Goal: Task Accomplishment & Management: Use online tool/utility

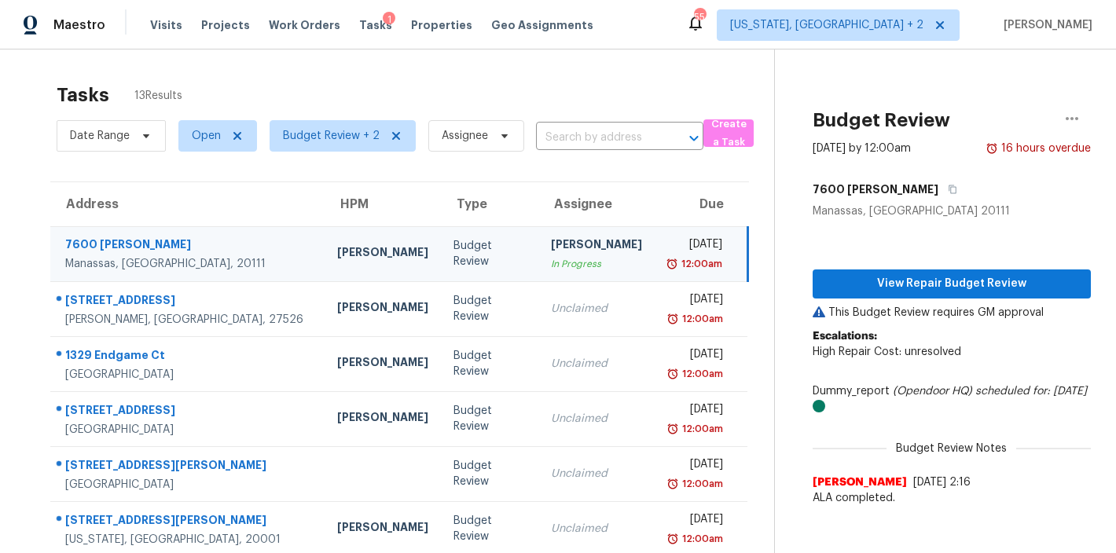
click at [425, 75] on div "Tasks 13 Results" at bounding box center [416, 95] width 718 height 41
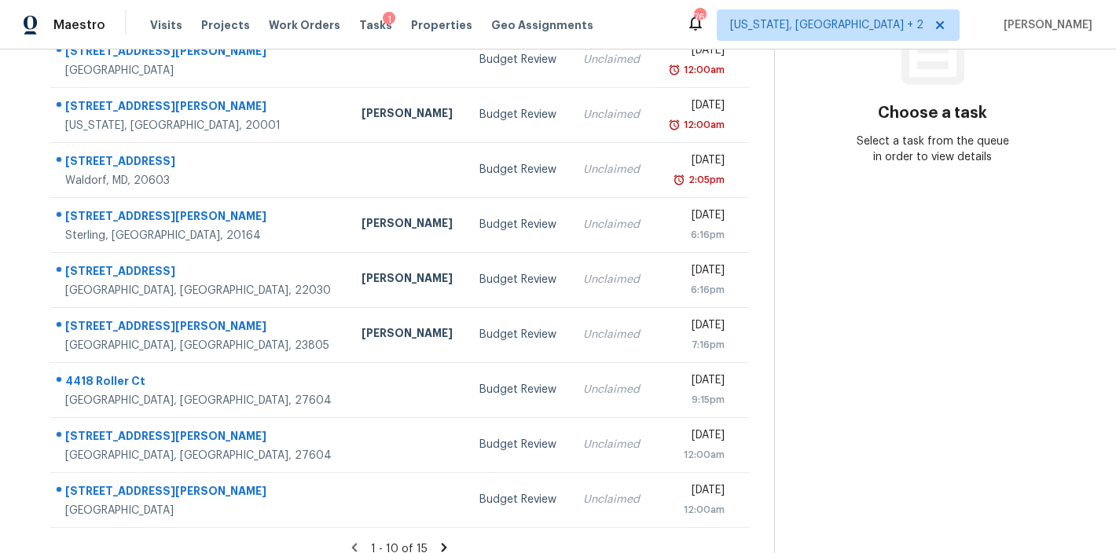
scroll to position [277, 0]
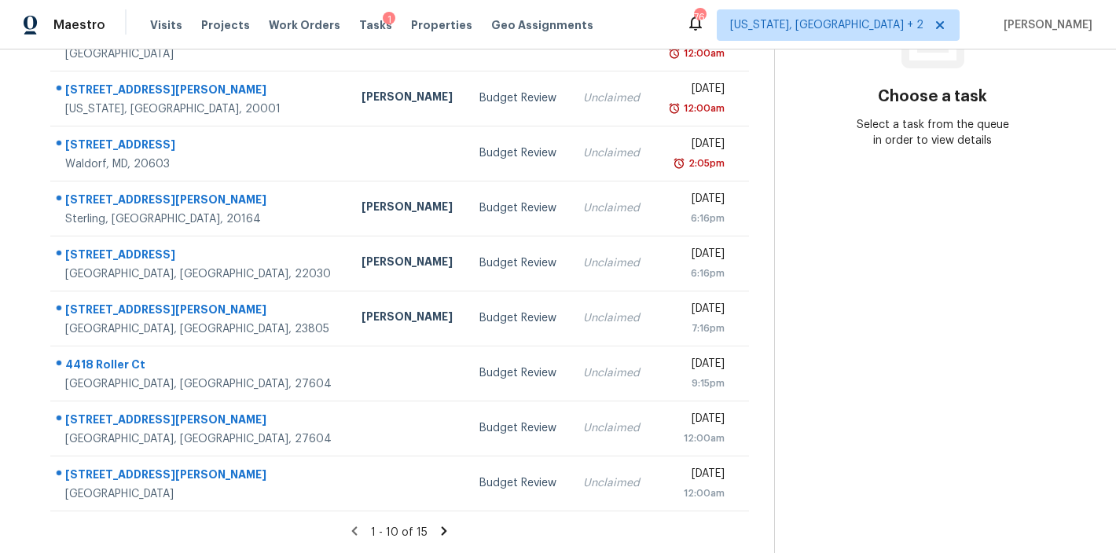
click at [441, 524] on icon at bounding box center [444, 531] width 14 height 14
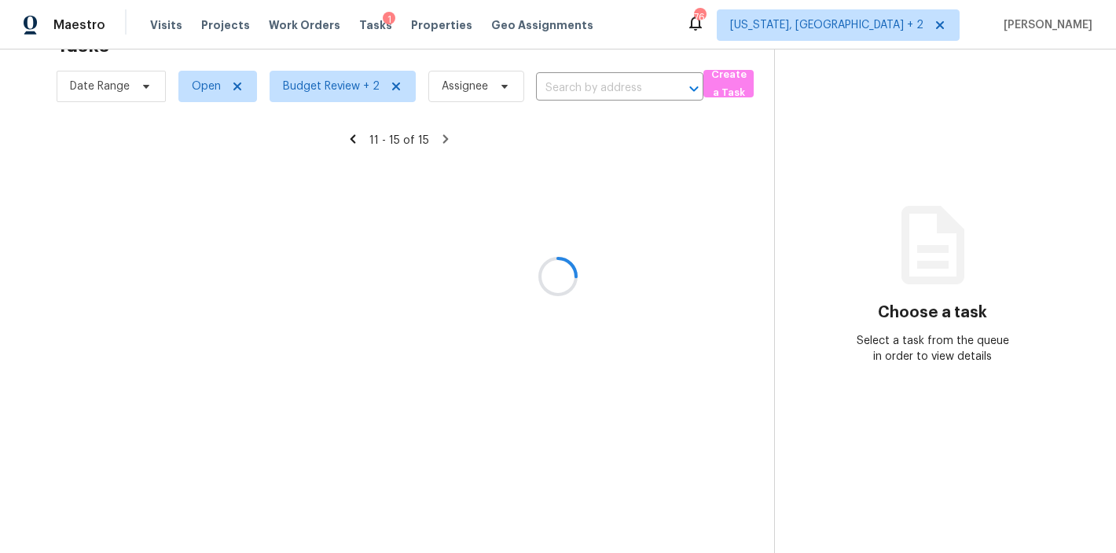
scroll to position [61, 0]
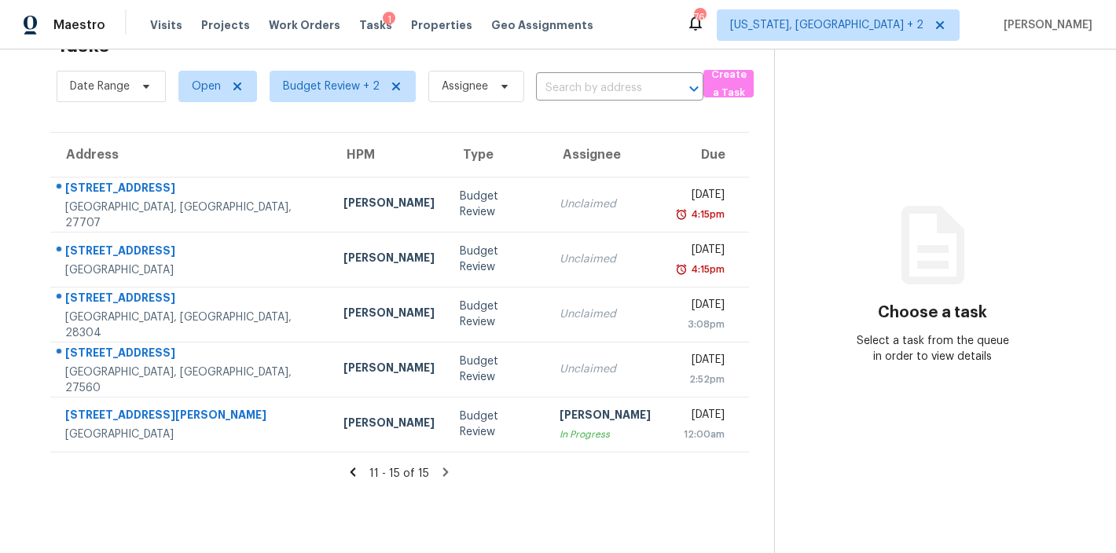
click at [351, 468] on icon at bounding box center [354, 472] width 6 height 9
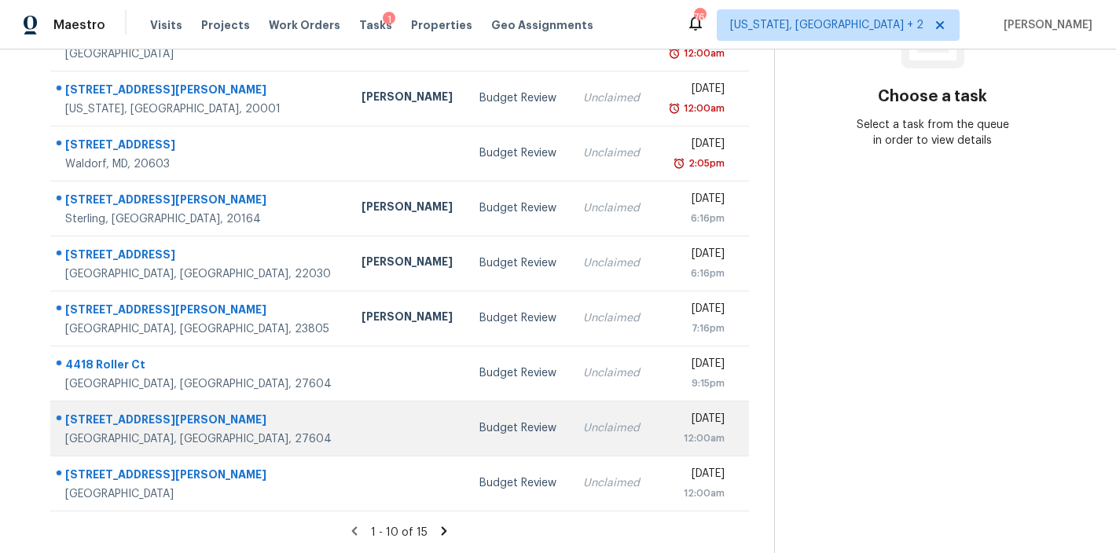
scroll to position [0, 0]
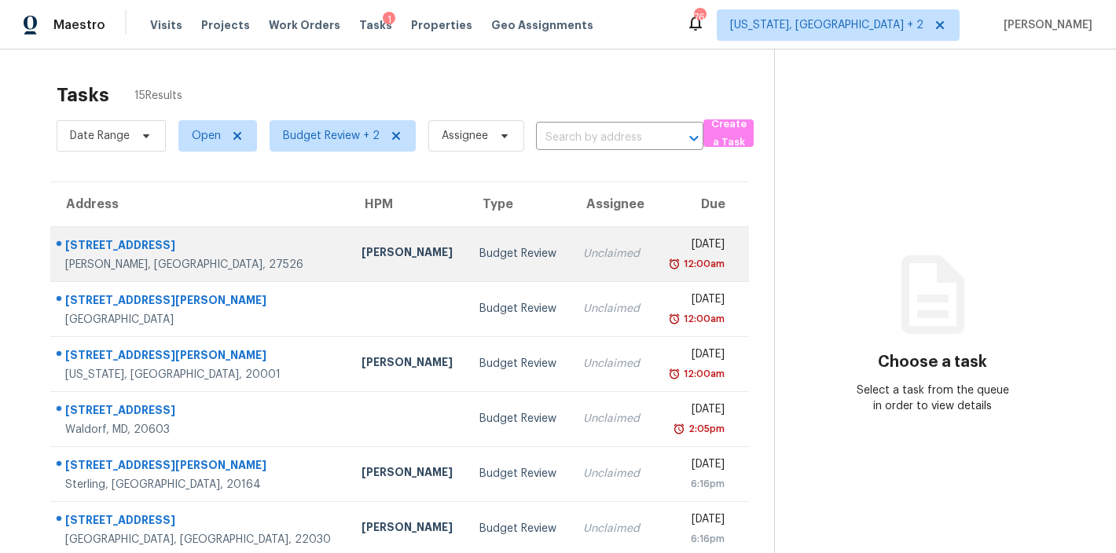
click at [467, 229] on td "Budget Review" at bounding box center [519, 253] width 104 height 55
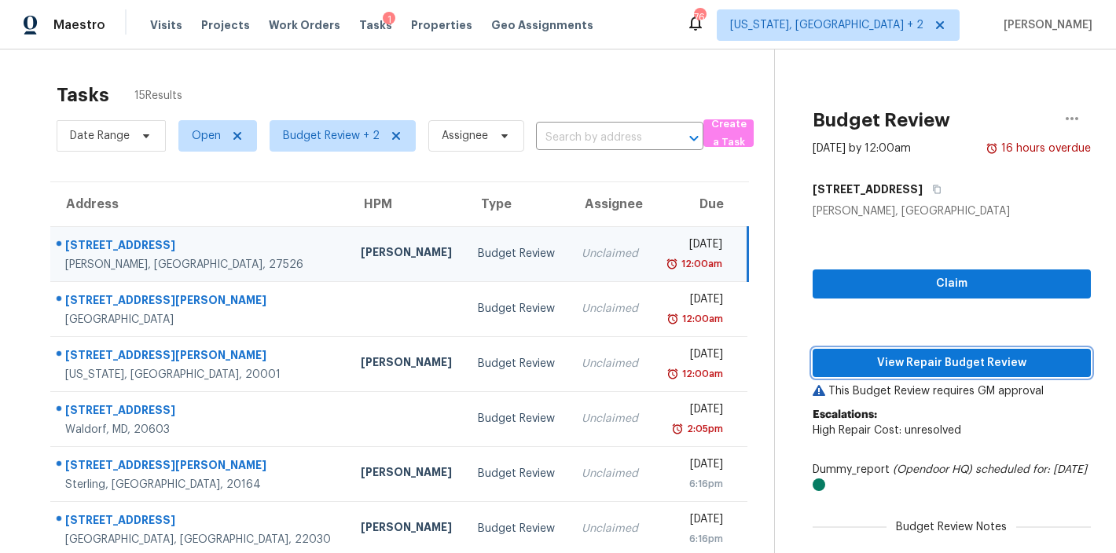
click at [1003, 368] on span "View Repair Budget Review" at bounding box center [951, 364] width 253 height 20
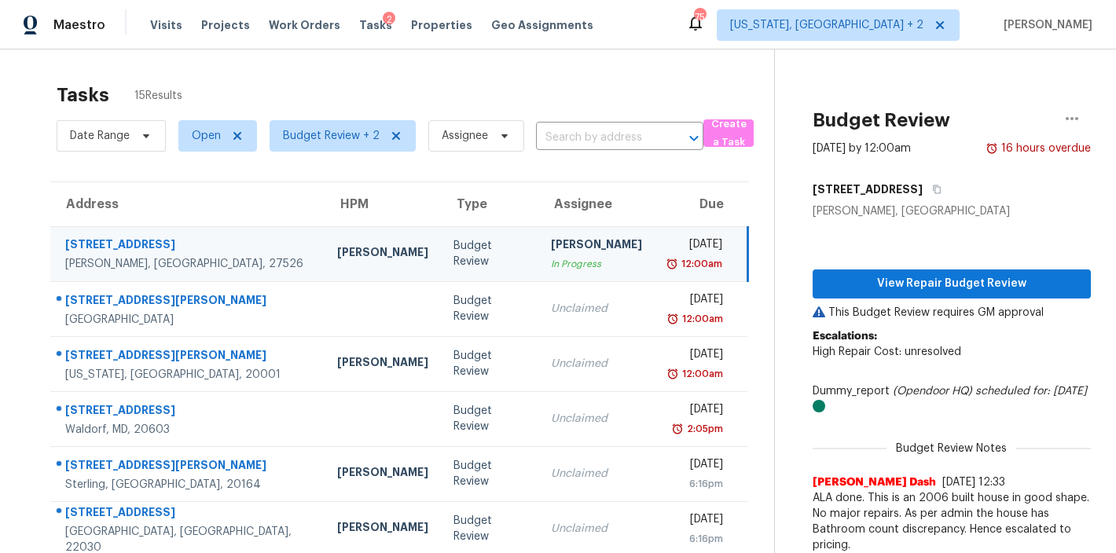
click at [442, 84] on div "Tasks 15 Results" at bounding box center [416, 95] width 718 height 41
click at [317, 146] on span "Budget Review + 2" at bounding box center [343, 135] width 146 height 31
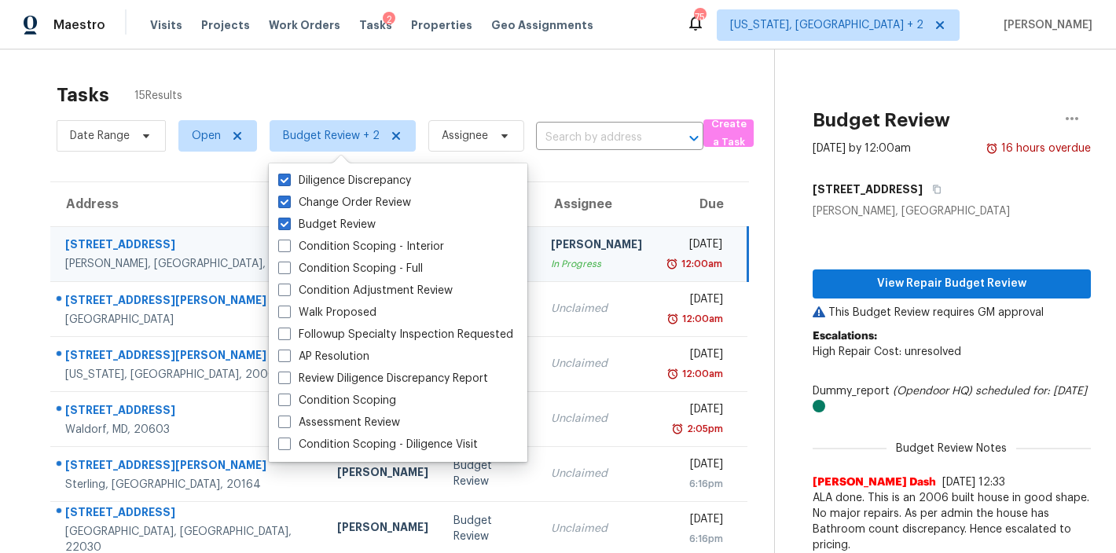
click at [425, 85] on div "Tasks 15 Results" at bounding box center [416, 95] width 718 height 41
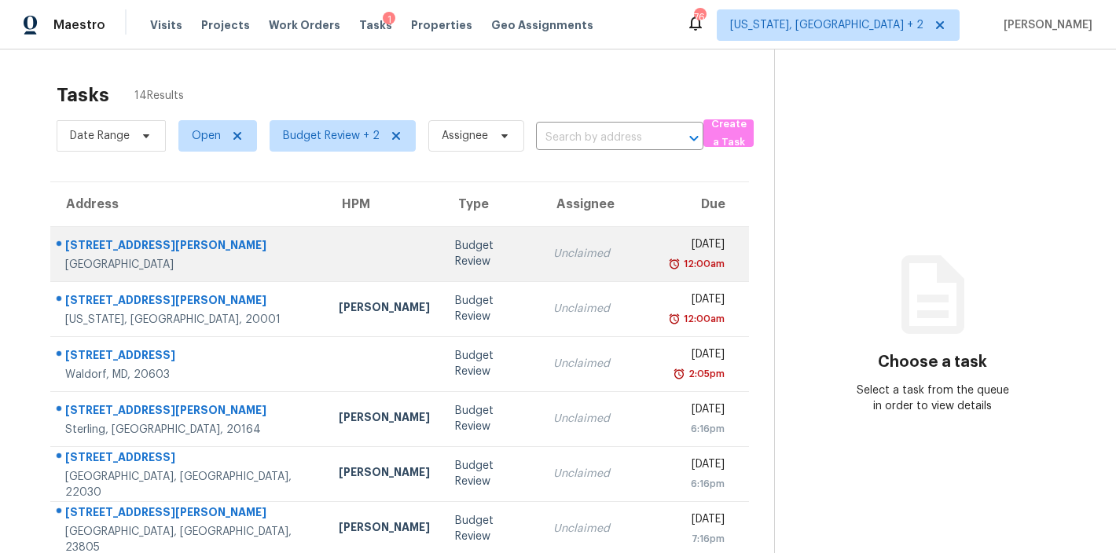
click at [541, 268] on td "Unclaimed" at bounding box center [599, 253] width 116 height 55
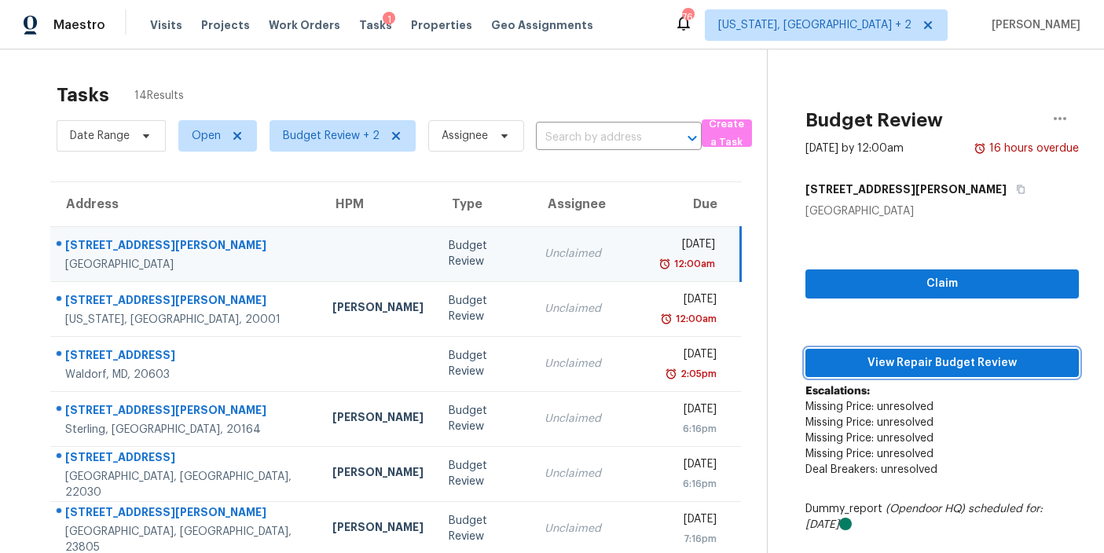
click at [993, 356] on span "View Repair Budget Review" at bounding box center [942, 364] width 248 height 20
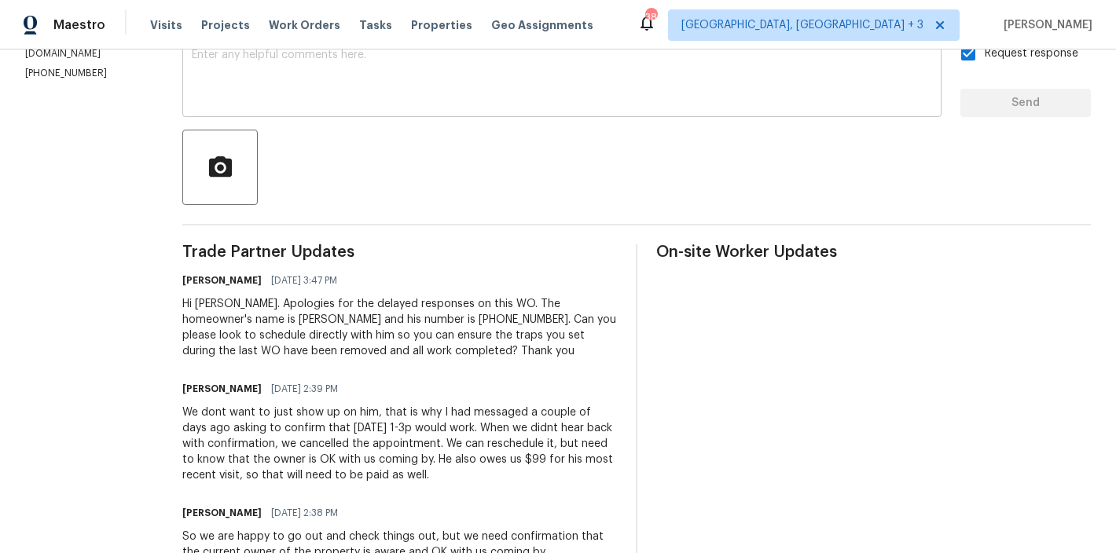
scroll to position [199, 0]
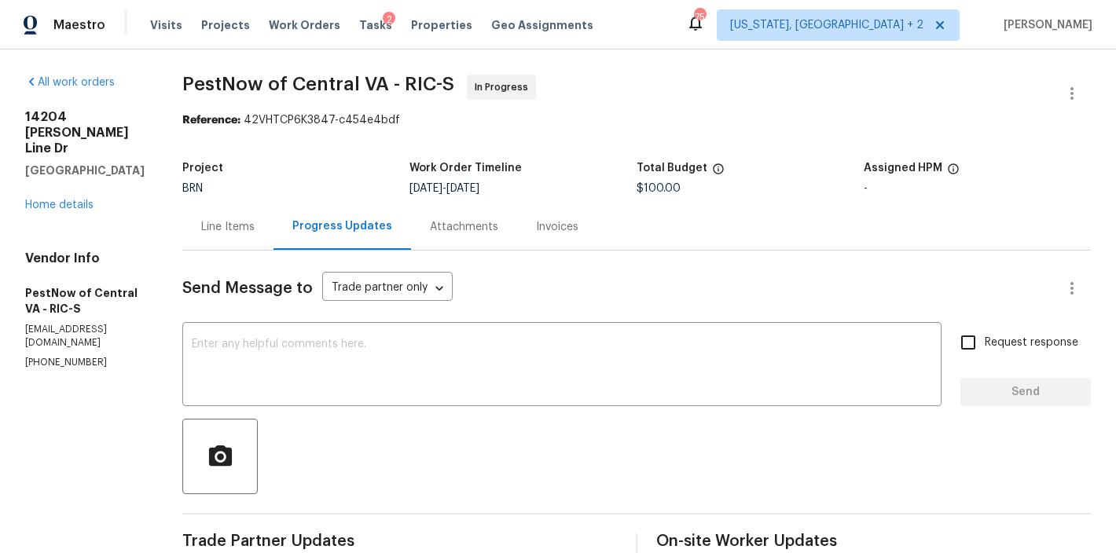
scroll to position [143, 0]
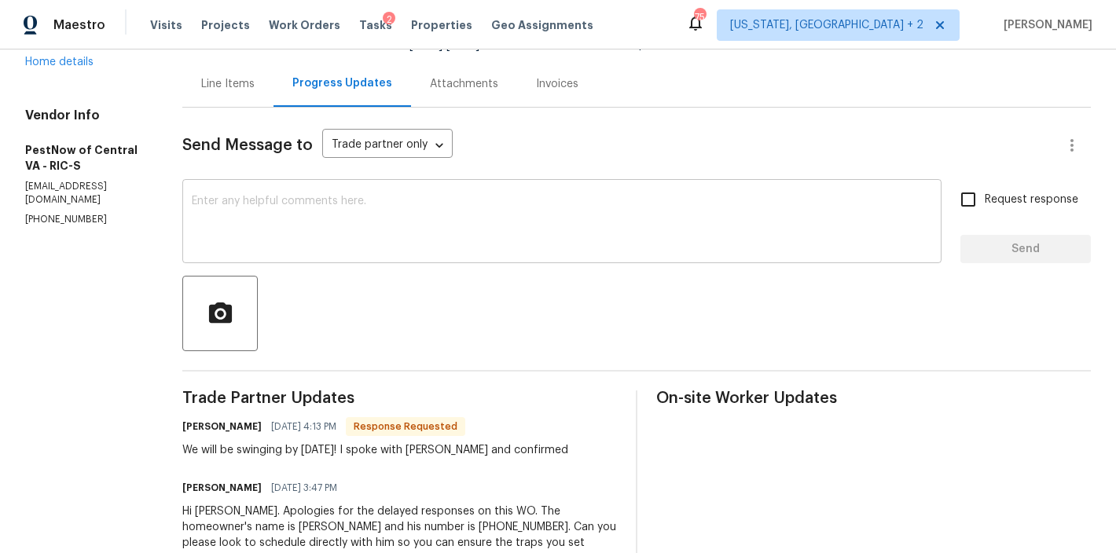
click at [275, 233] on textarea at bounding box center [562, 223] width 740 height 55
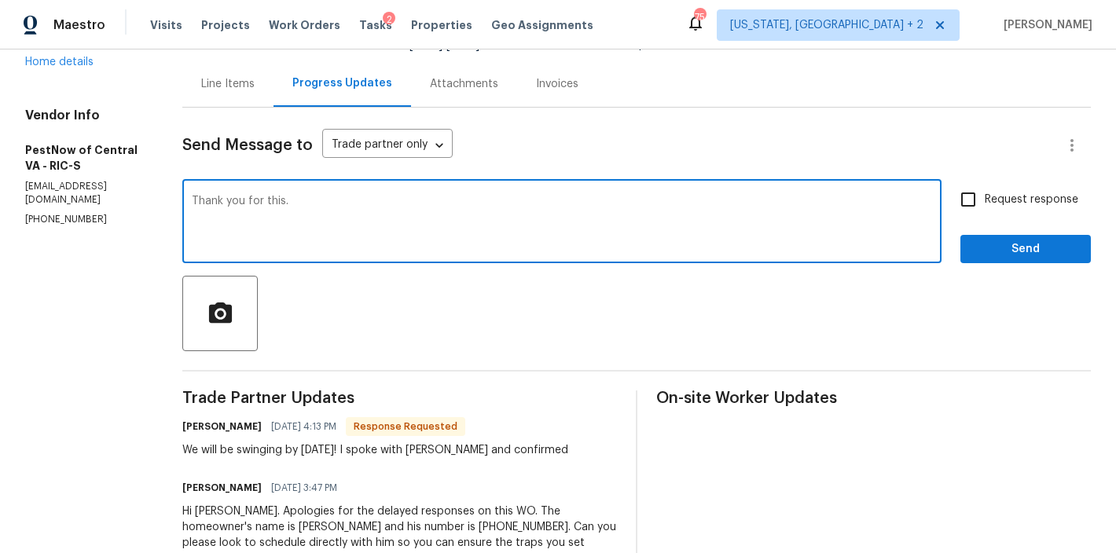
type textarea "Thank you for this."
click at [1064, 251] on span "Send" at bounding box center [1025, 250] width 105 height 20
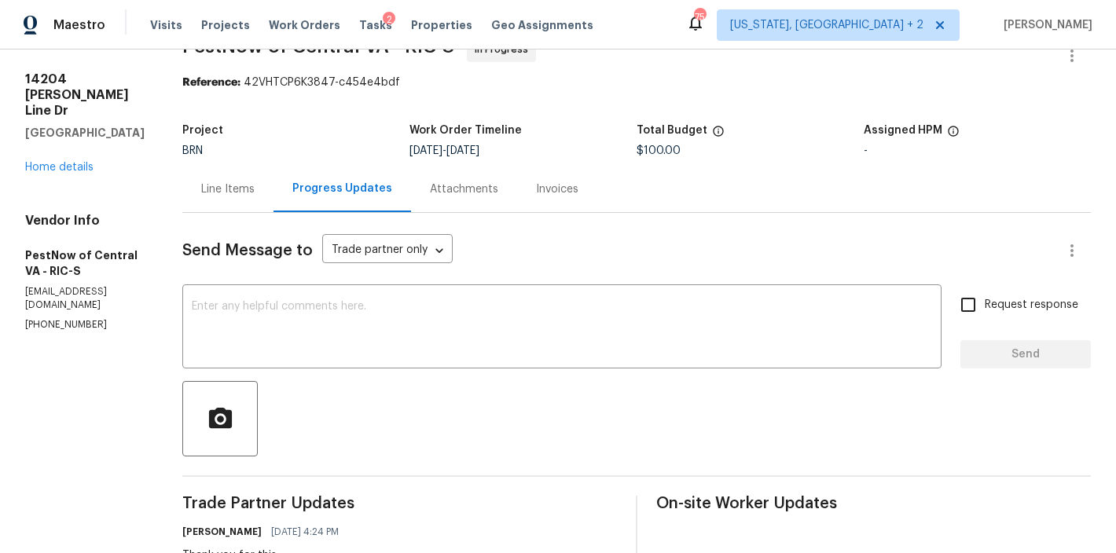
scroll to position [0, 0]
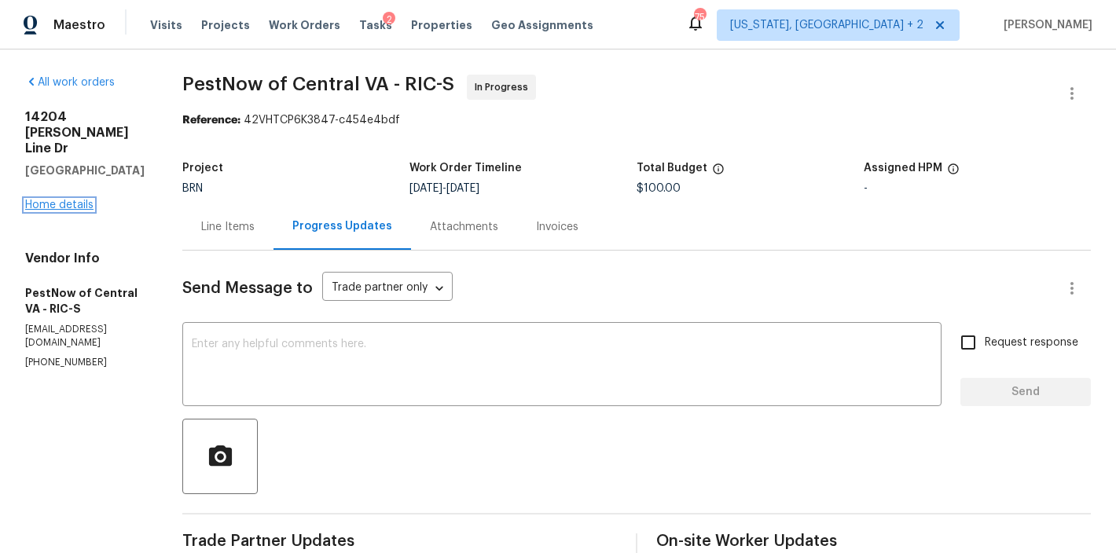
click at [61, 211] on link "Home details" at bounding box center [59, 205] width 68 height 11
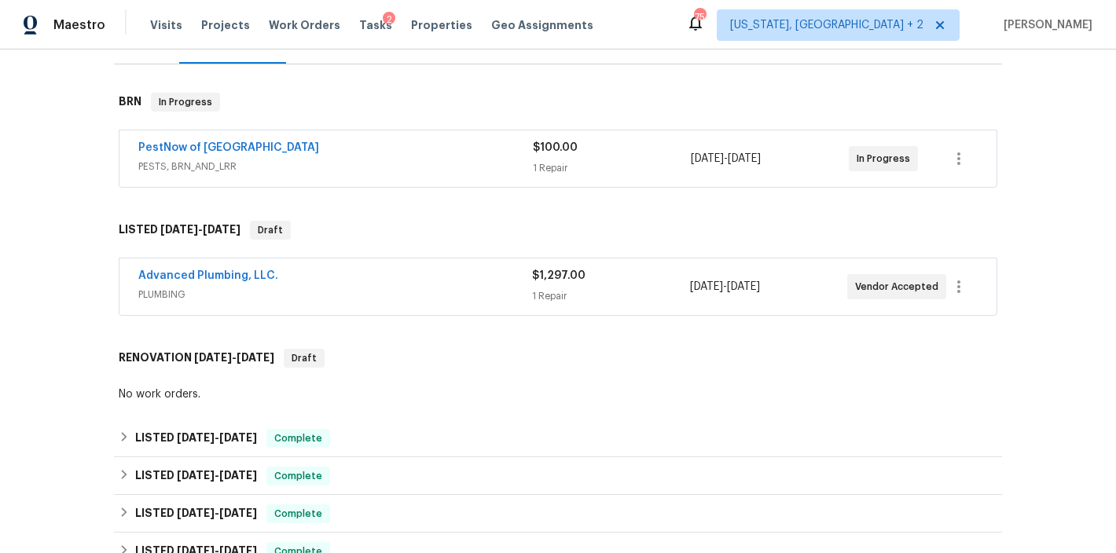
scroll to position [521, 0]
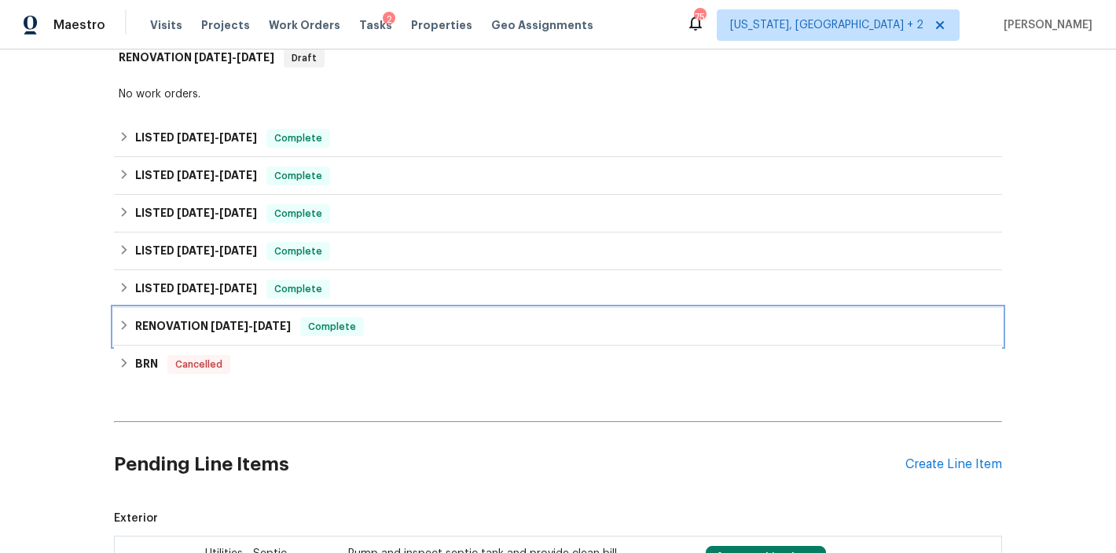
click at [122, 330] on icon at bounding box center [125, 325] width 6 height 9
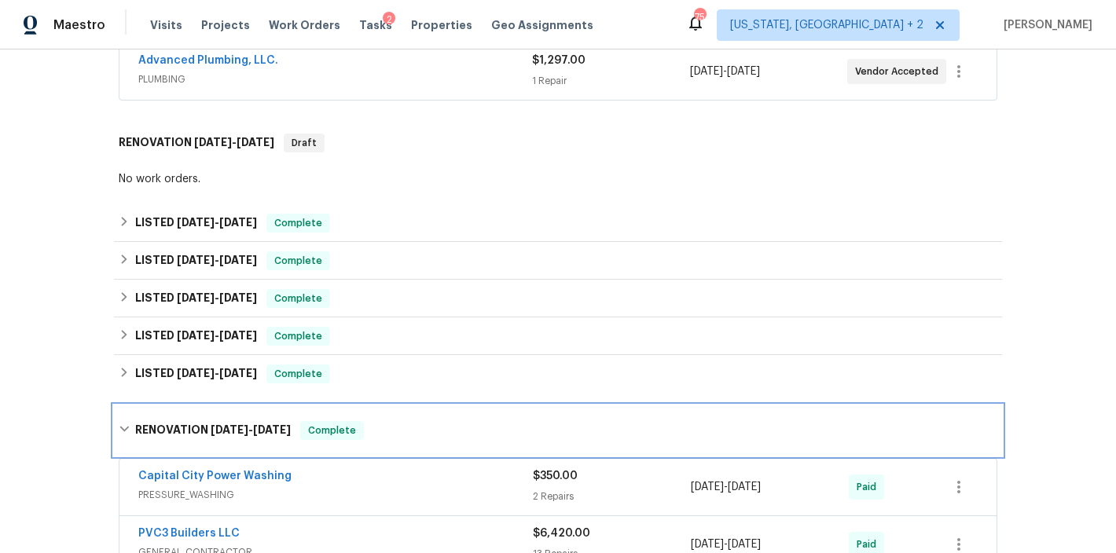
scroll to position [669, 0]
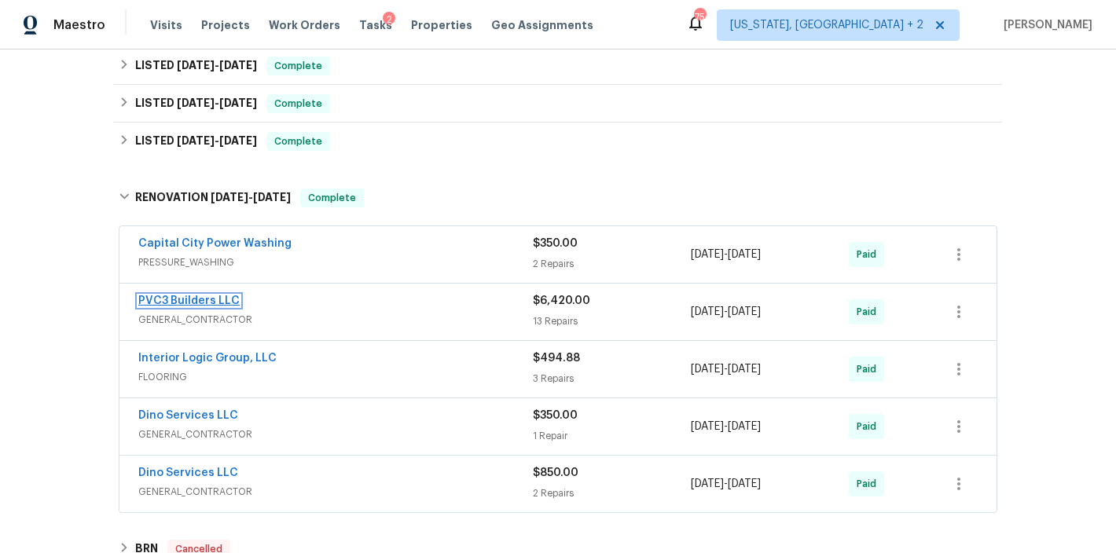
click at [165, 307] on link "PVC3 Builders LLC" at bounding box center [188, 301] width 101 height 11
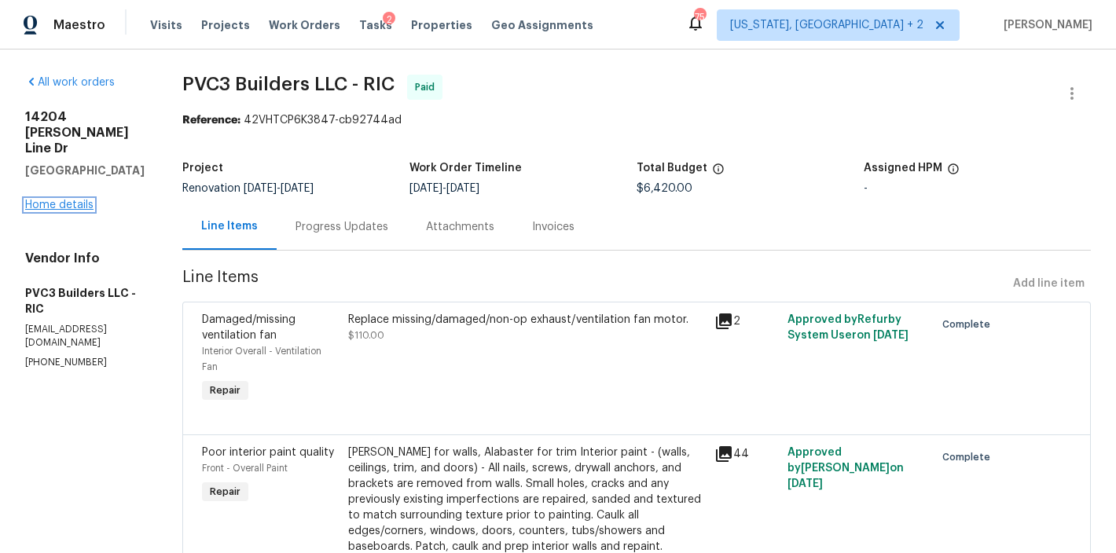
click at [69, 204] on link "Home details" at bounding box center [59, 205] width 68 height 11
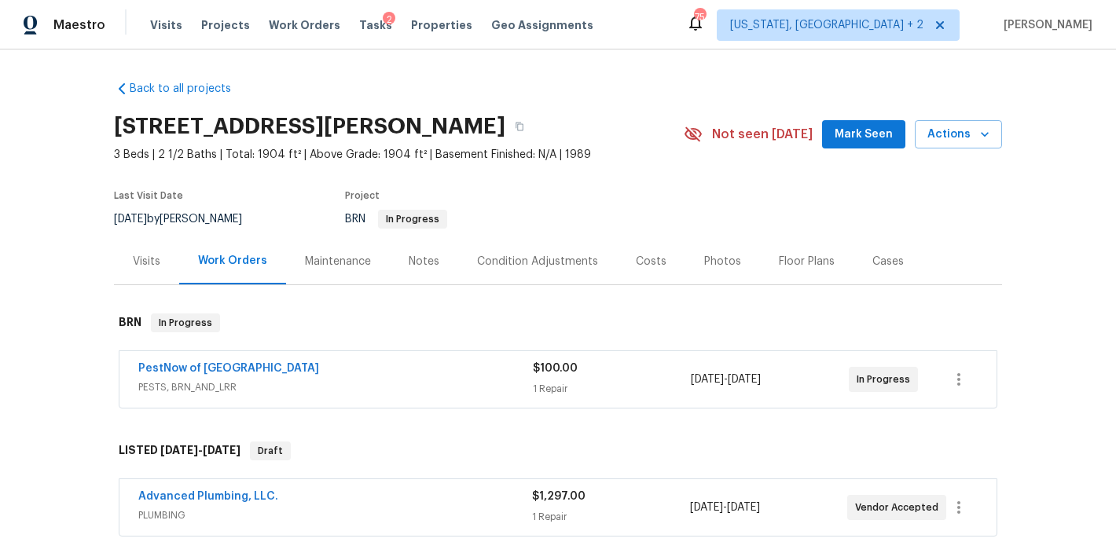
scroll to position [302, 0]
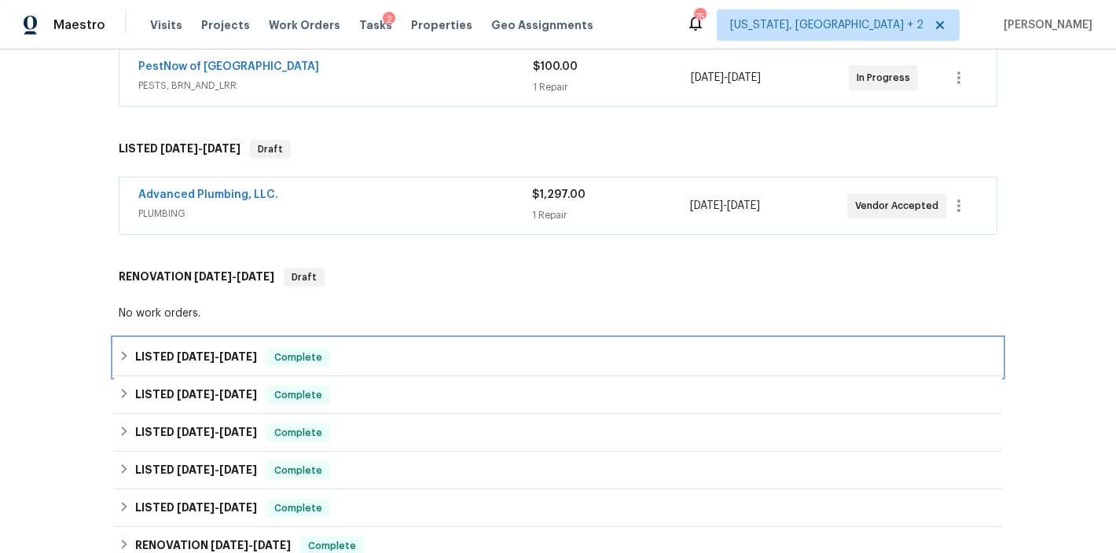
click at [122, 361] on icon at bounding box center [125, 355] width 6 height 9
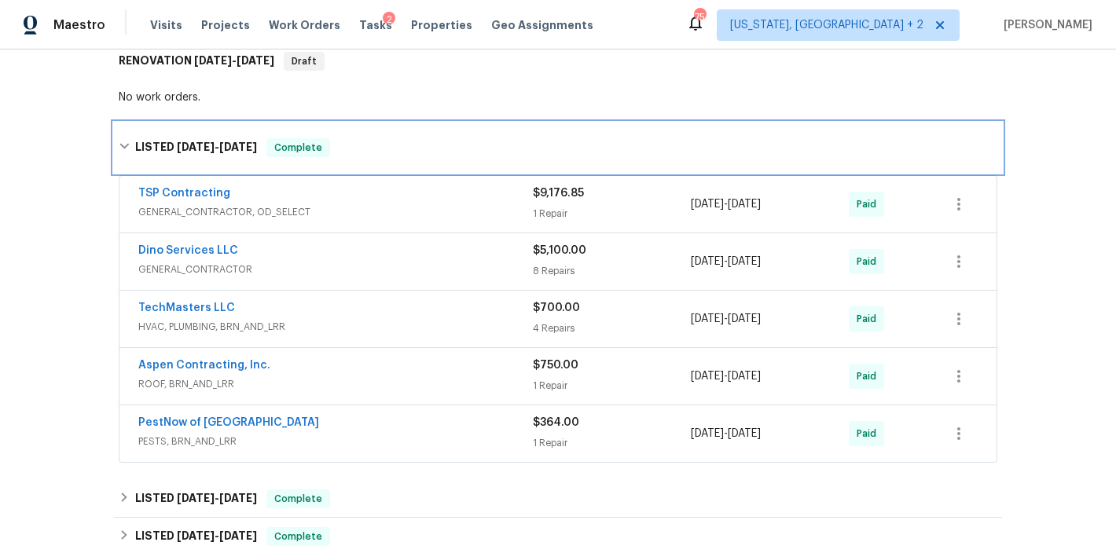
scroll to position [531, 0]
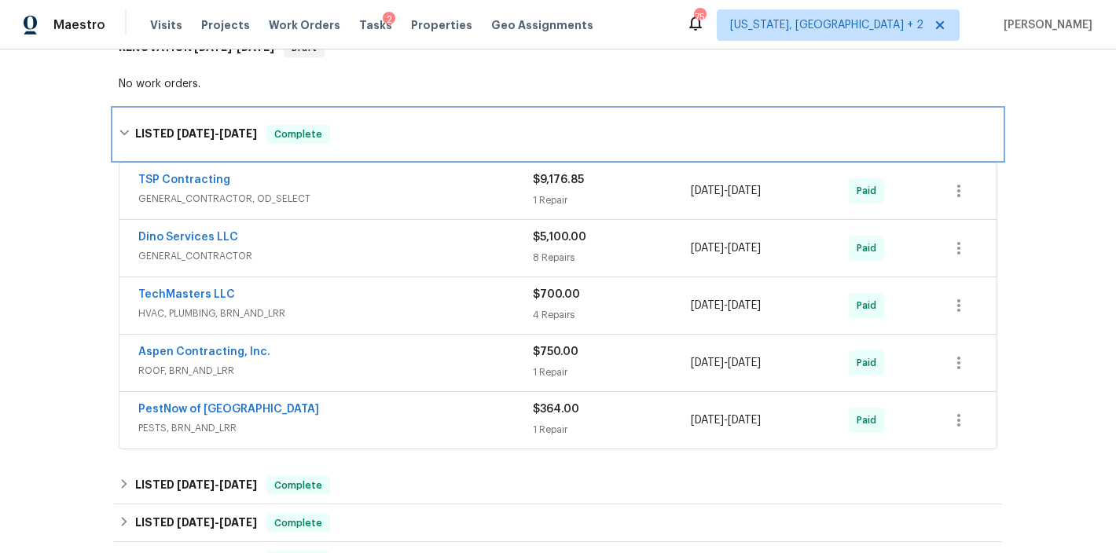
click at [119, 138] on icon at bounding box center [124, 132] width 11 height 11
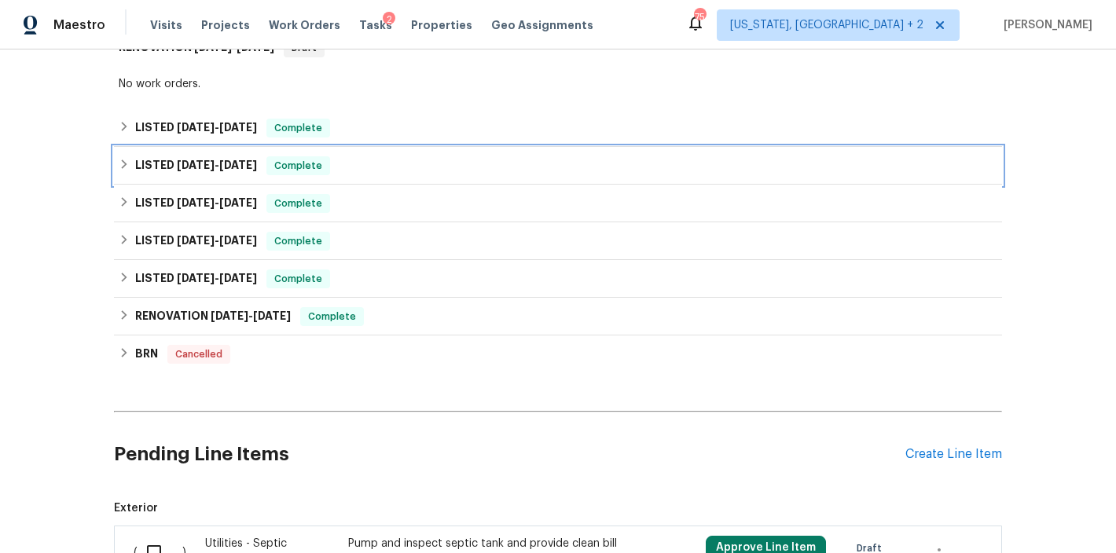
click at [122, 169] on icon at bounding box center [125, 164] width 6 height 9
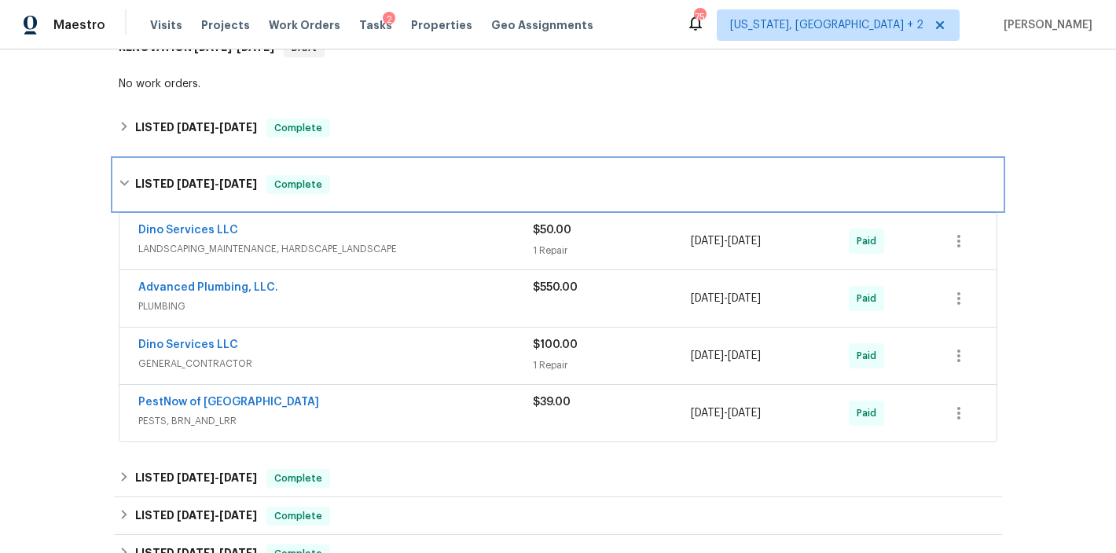
click at [119, 192] on div "LISTED 10/7/24 - 10/24/24 Complete" at bounding box center [558, 184] width 879 height 19
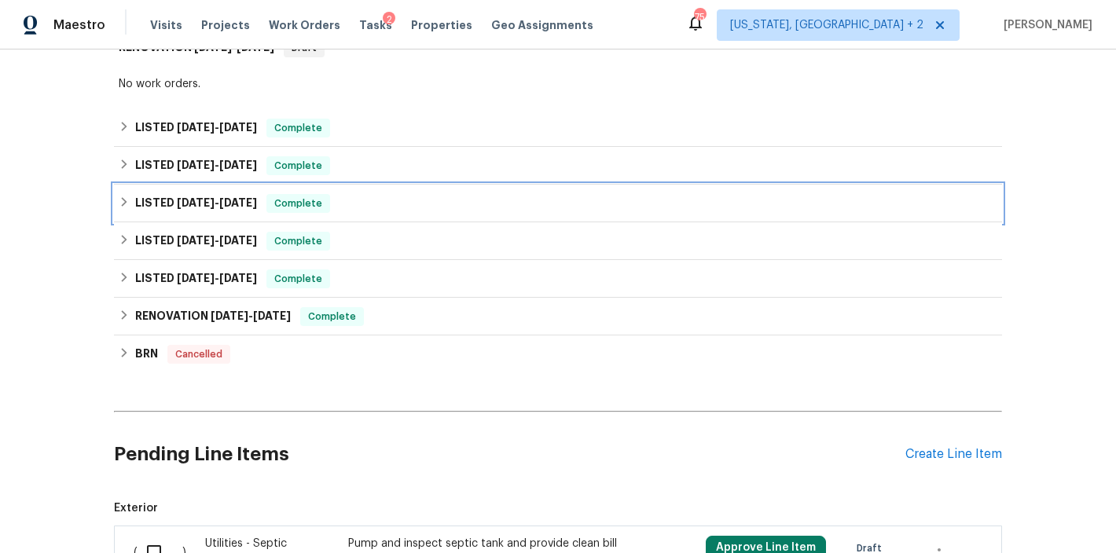
click at [119, 213] on div "LISTED 9/11/24 - 9/13/24 Complete" at bounding box center [558, 203] width 879 height 19
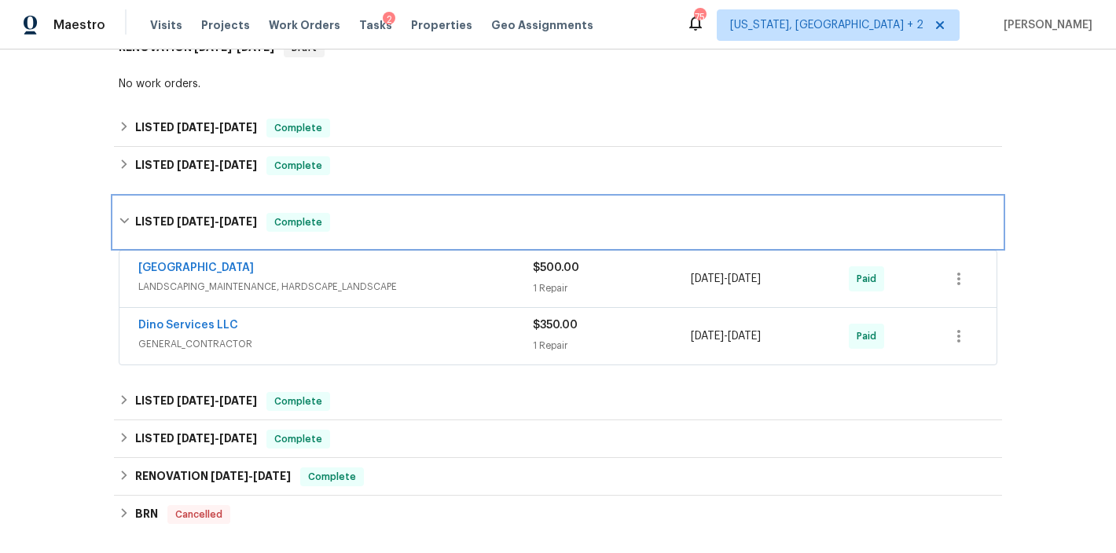
click at [116, 222] on div "LISTED 9/11/24 - 9/13/24 Complete" at bounding box center [558, 222] width 888 height 50
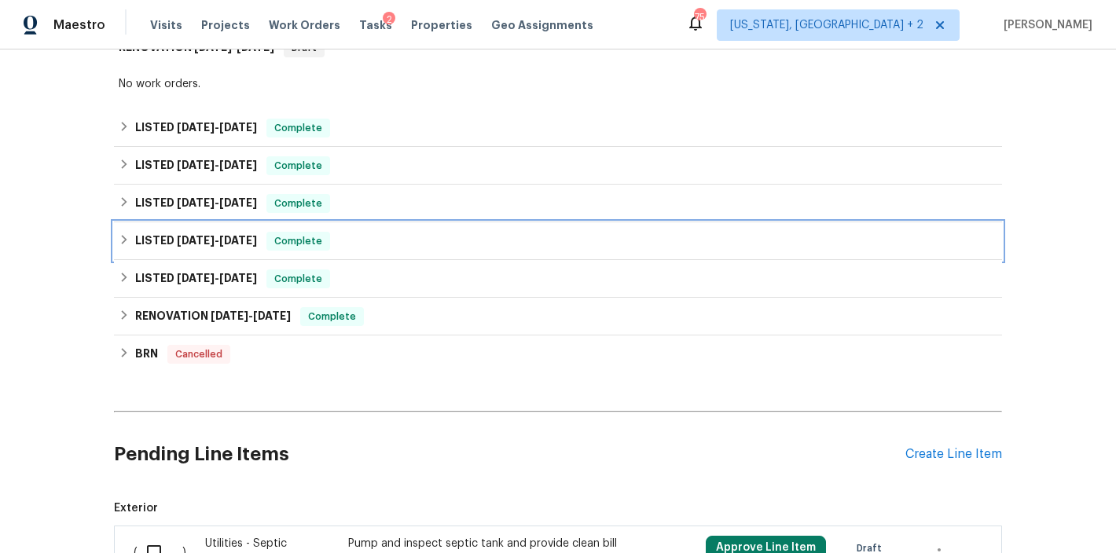
click at [119, 245] on icon at bounding box center [124, 239] width 11 height 11
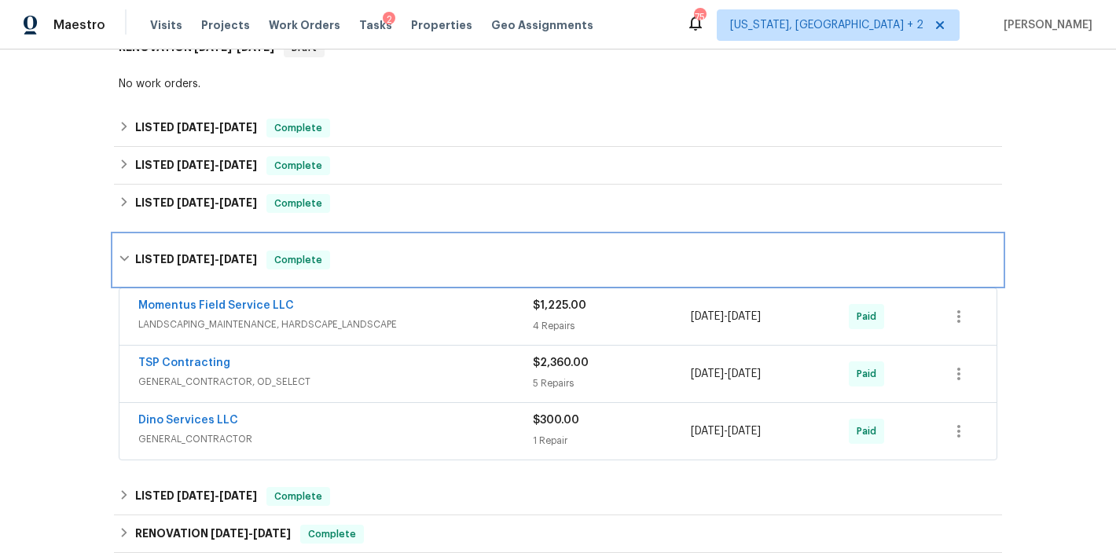
click at [117, 251] on div "LISTED 7/8/24 - 7/23/24 Complete" at bounding box center [558, 260] width 888 height 50
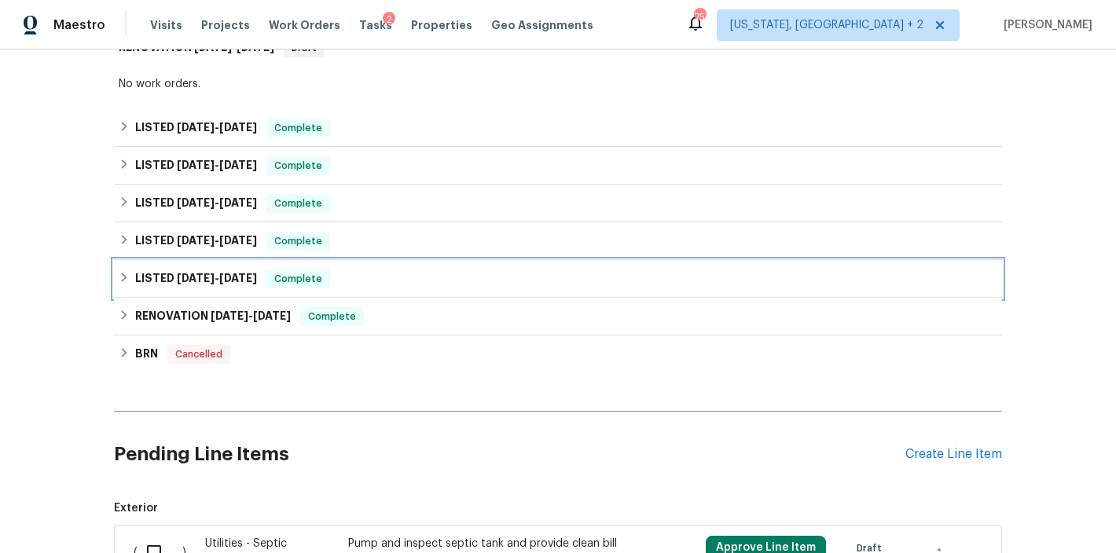
click at [114, 298] on div "LISTED 6/11/24 - 6/15/24 Complete" at bounding box center [558, 279] width 888 height 38
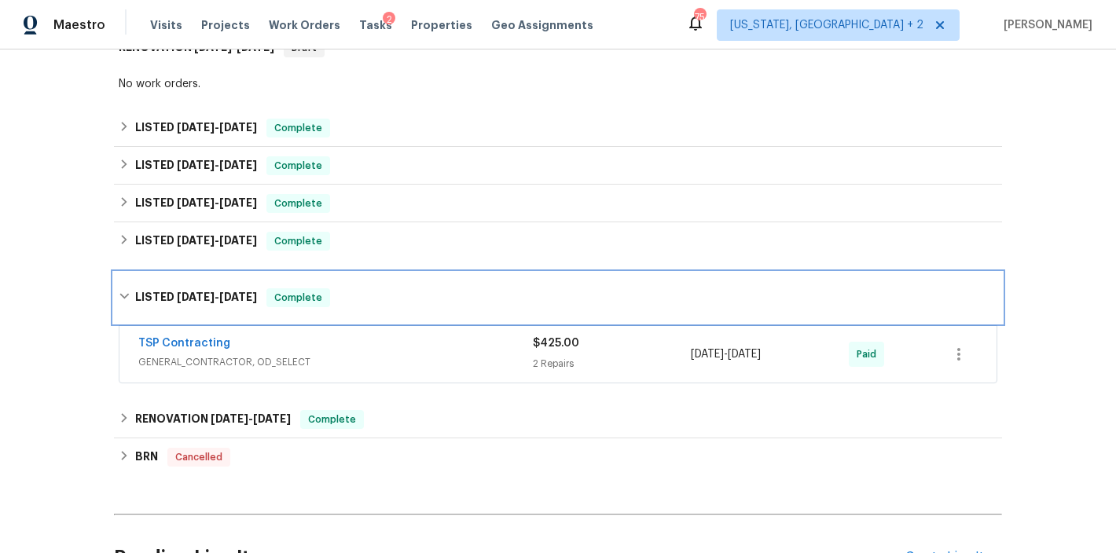
click at [115, 299] on div "LISTED 6/11/24 - 6/15/24 Complete" at bounding box center [558, 298] width 888 height 50
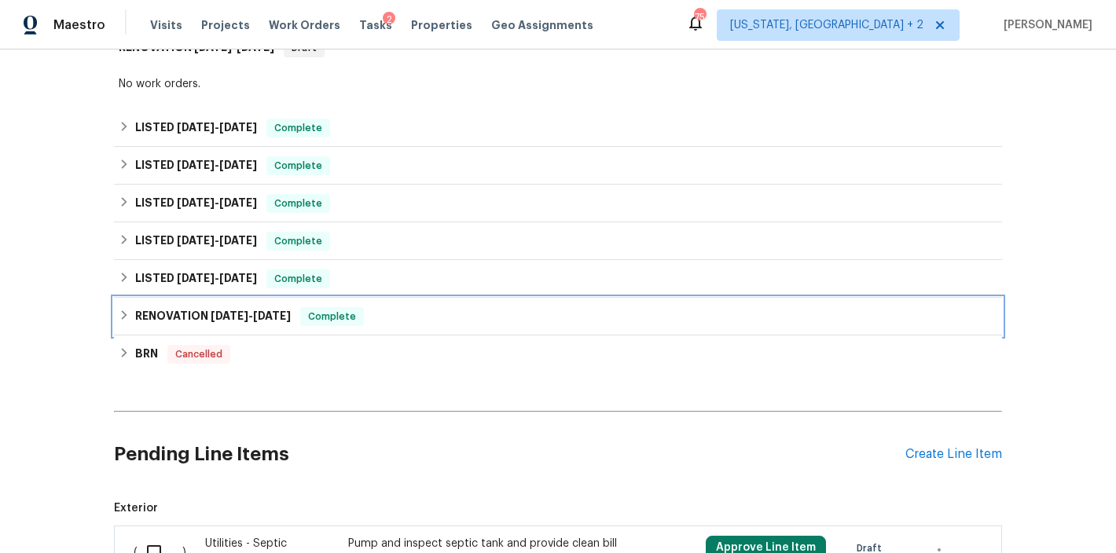
click at [121, 321] on icon at bounding box center [124, 315] width 11 height 11
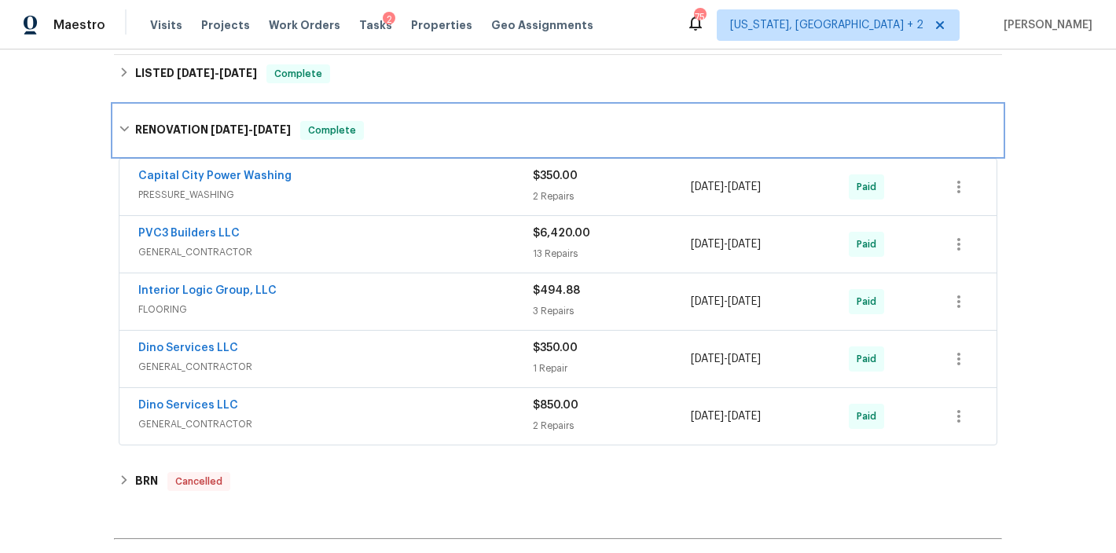
scroll to position [628, 0]
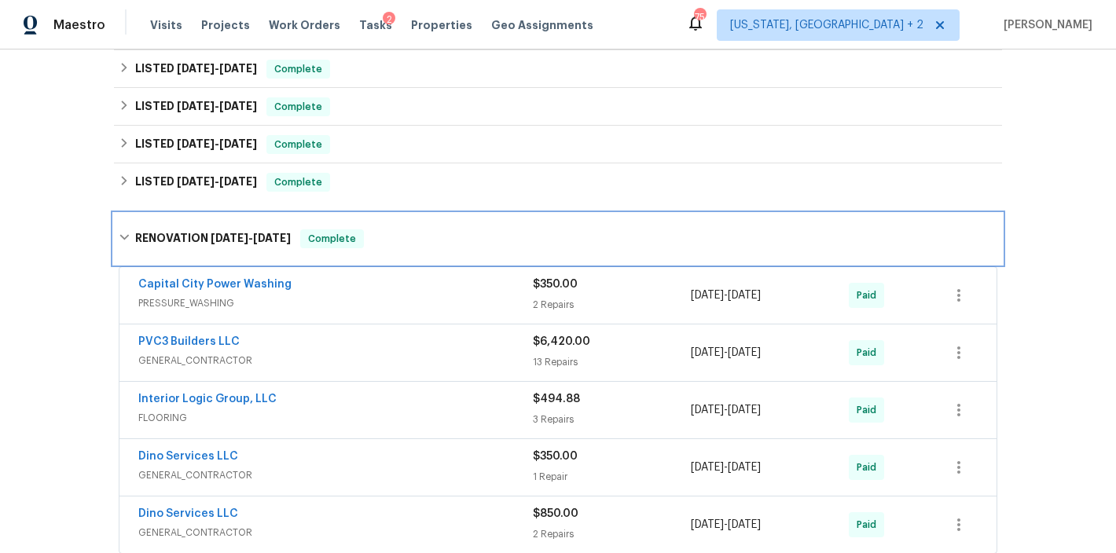
click at [119, 243] on icon at bounding box center [124, 237] width 11 height 11
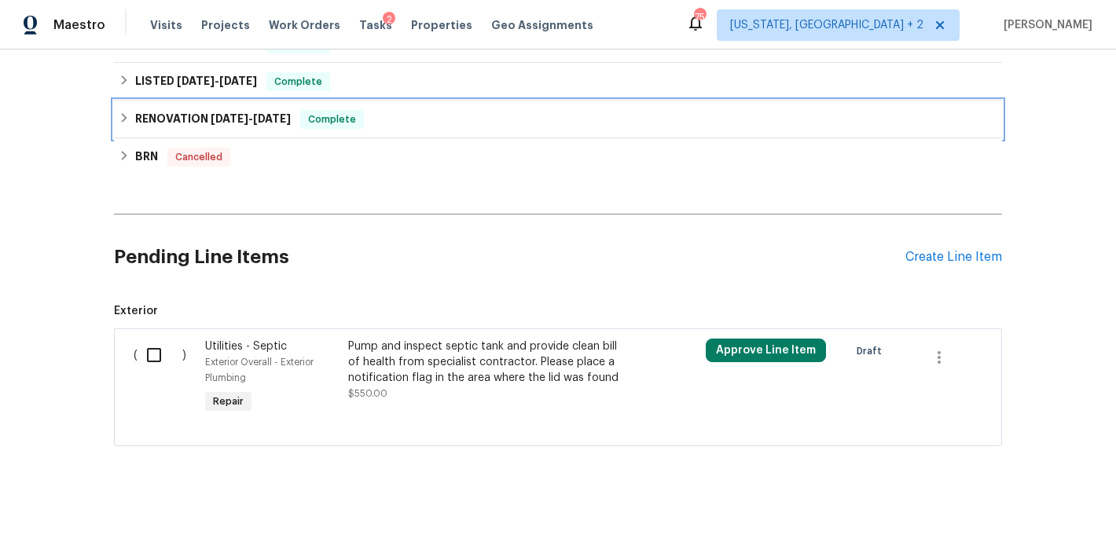
scroll to position [0, 0]
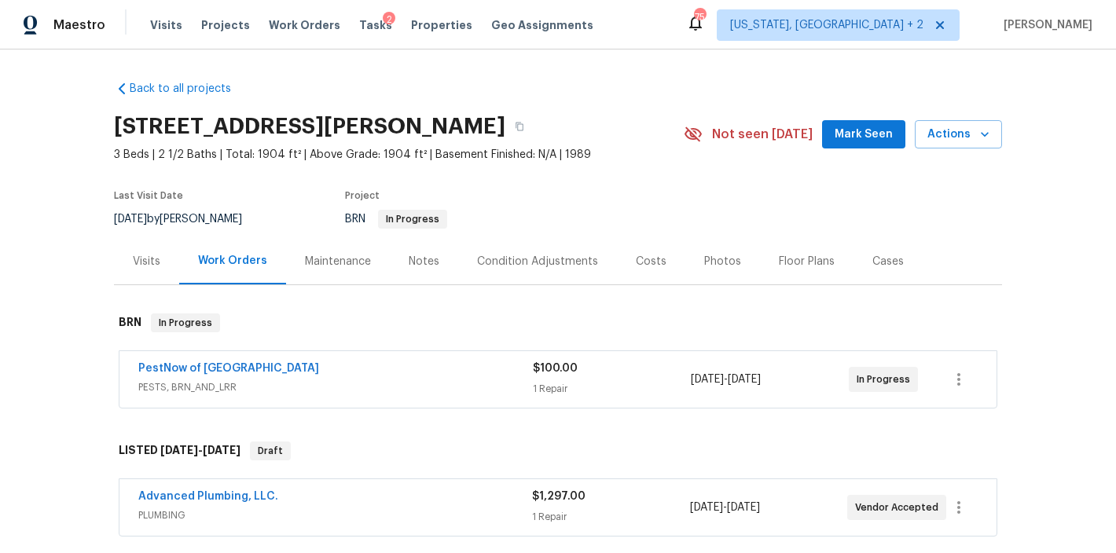
click at [616, 16] on div "Maestro Visits Projects Work Orders Tasks 2 Properties Geo Assignments 75 Washi…" at bounding box center [558, 25] width 1116 height 50
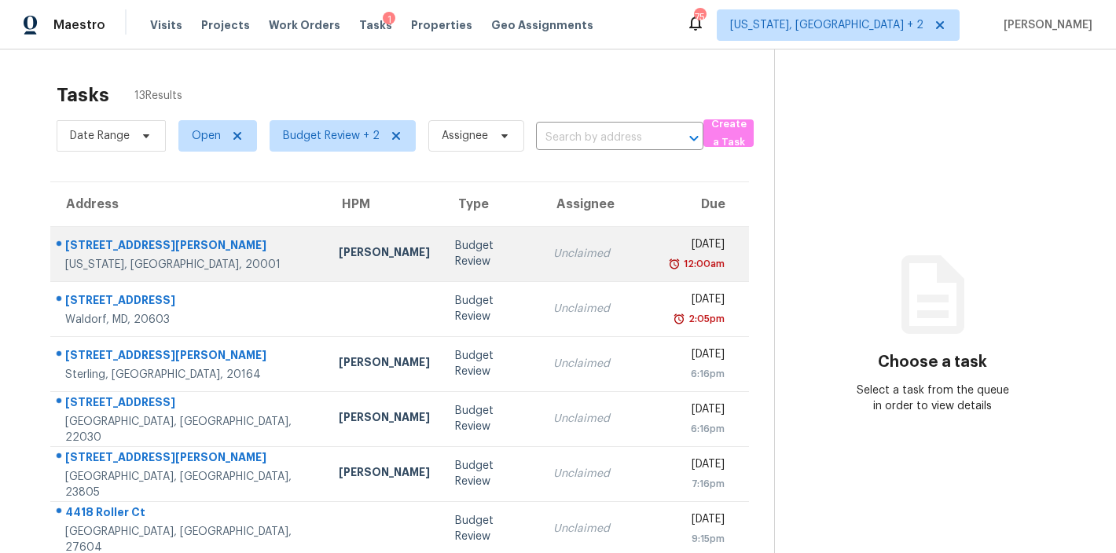
click at [339, 251] on div "[PERSON_NAME]" at bounding box center [384, 254] width 91 height 20
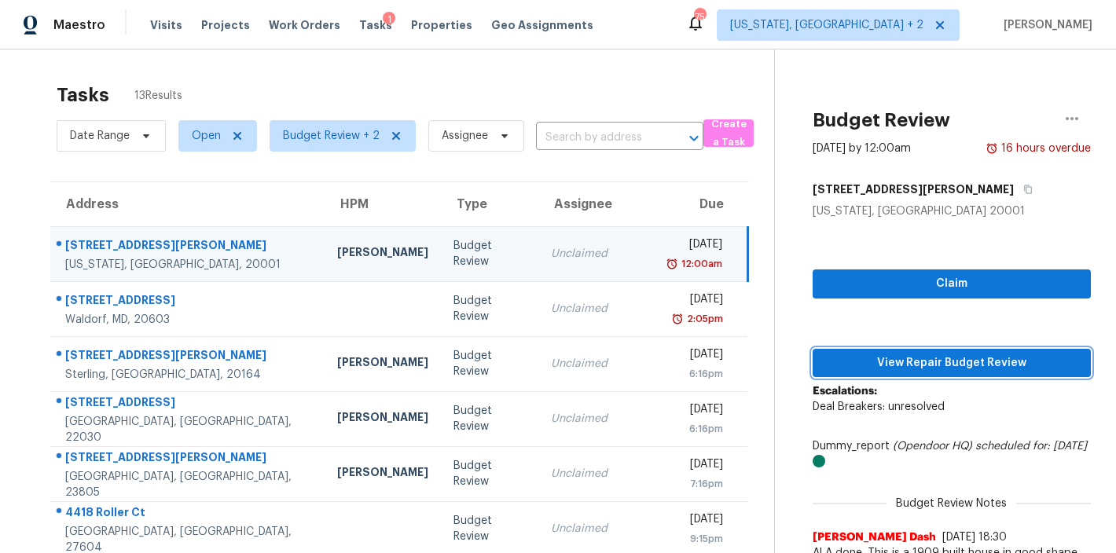
click at [839, 366] on span "View Repair Budget Review" at bounding box center [951, 364] width 253 height 20
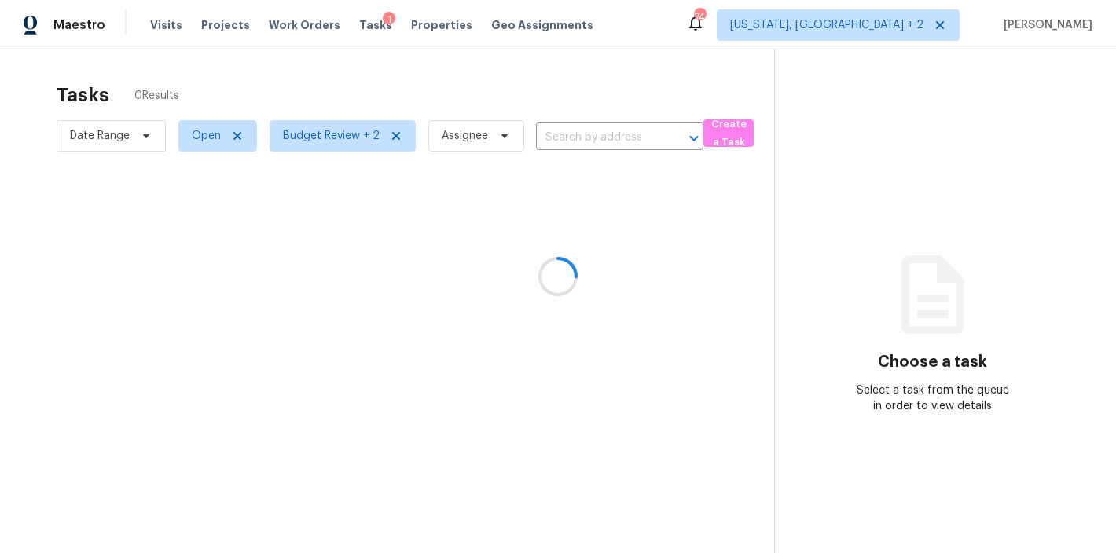
click at [496, 79] on div at bounding box center [558, 276] width 1116 height 553
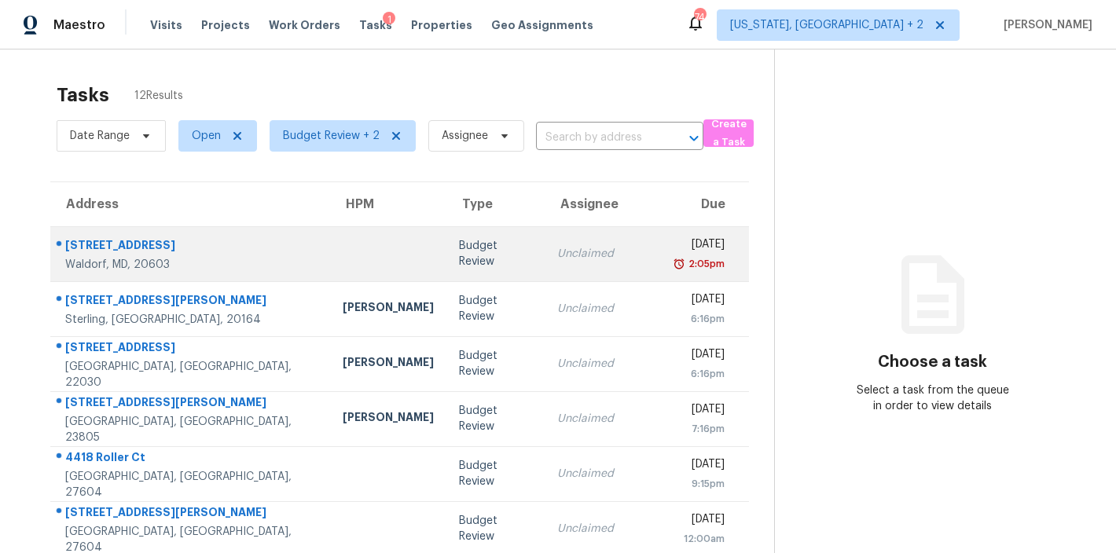
click at [203, 248] on td "[STREET_ADDRESS]" at bounding box center [190, 253] width 280 height 55
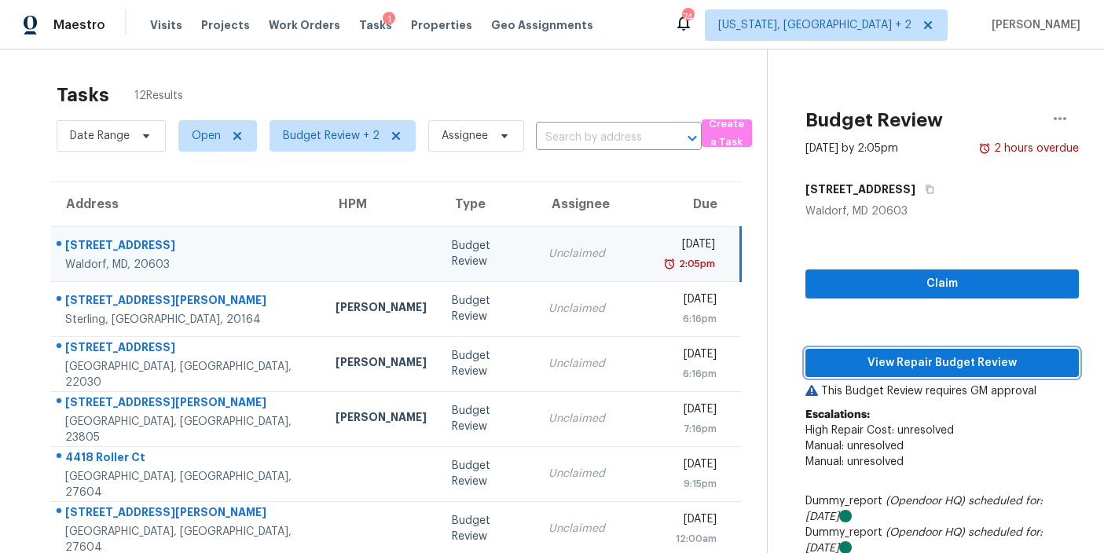
click at [962, 359] on span "View Repair Budget Review" at bounding box center [942, 364] width 248 height 20
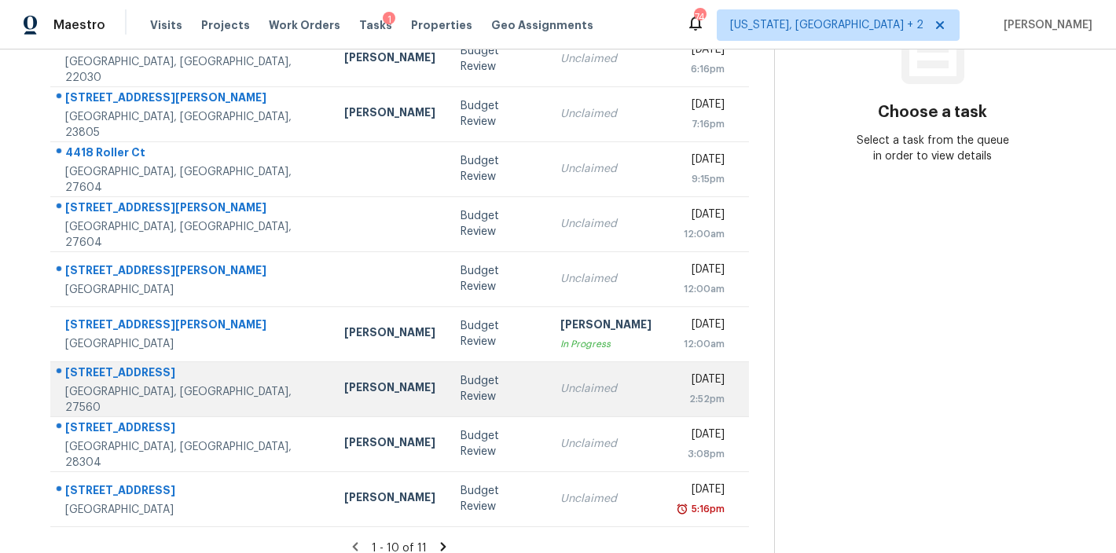
scroll to position [277, 0]
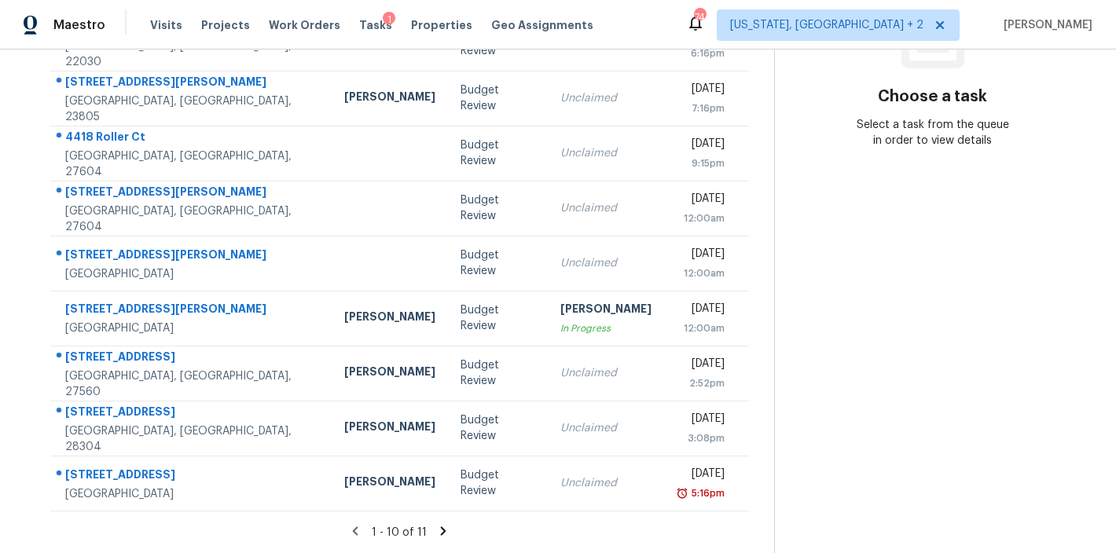
click at [436, 524] on icon at bounding box center [443, 531] width 14 height 14
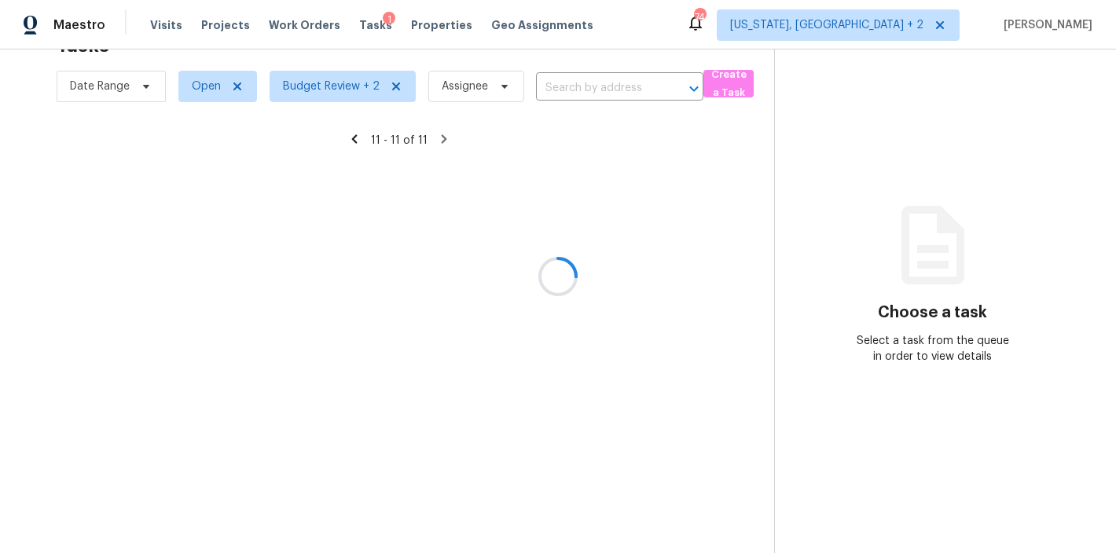
scroll to position [61, 0]
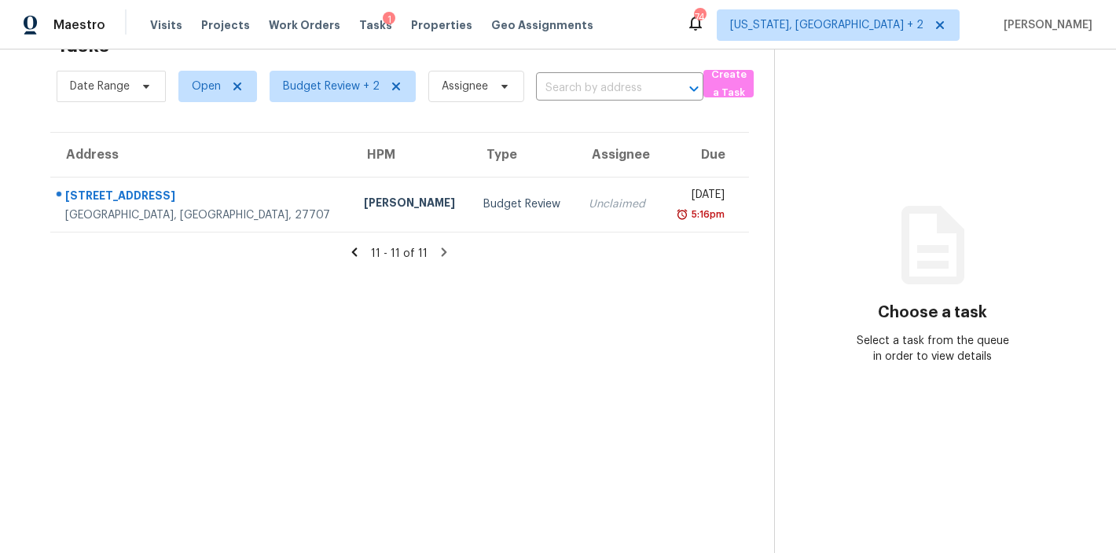
click at [352, 248] on icon at bounding box center [355, 252] width 6 height 9
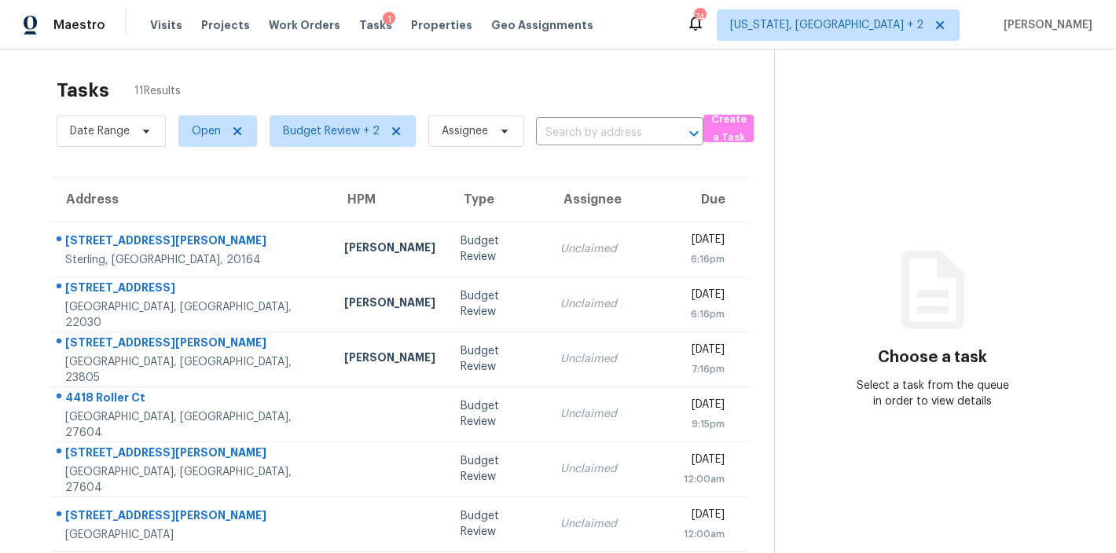
scroll to position [0, 0]
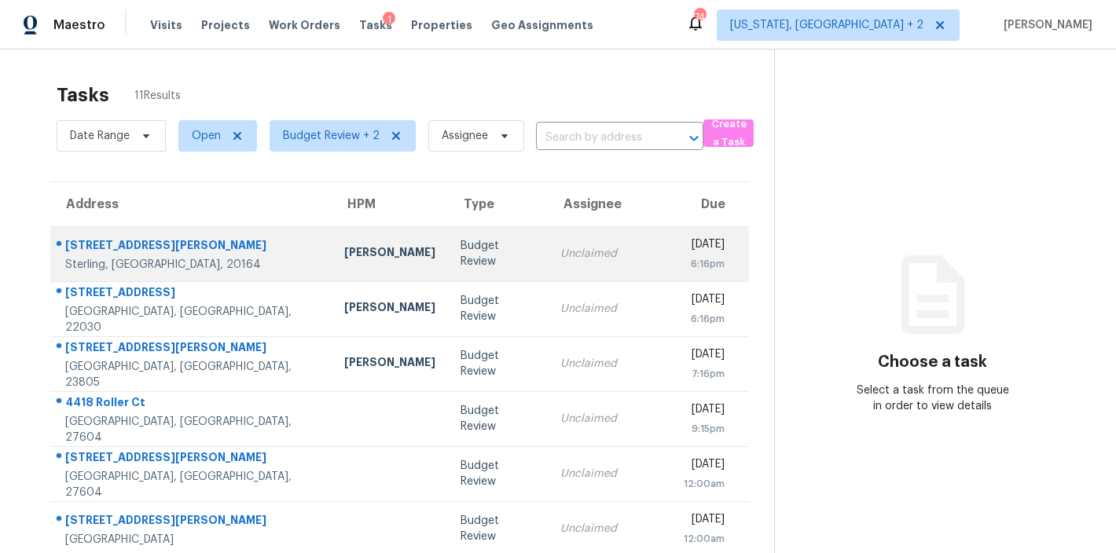
click at [461, 251] on td "Budget Review" at bounding box center [497, 253] width 99 height 55
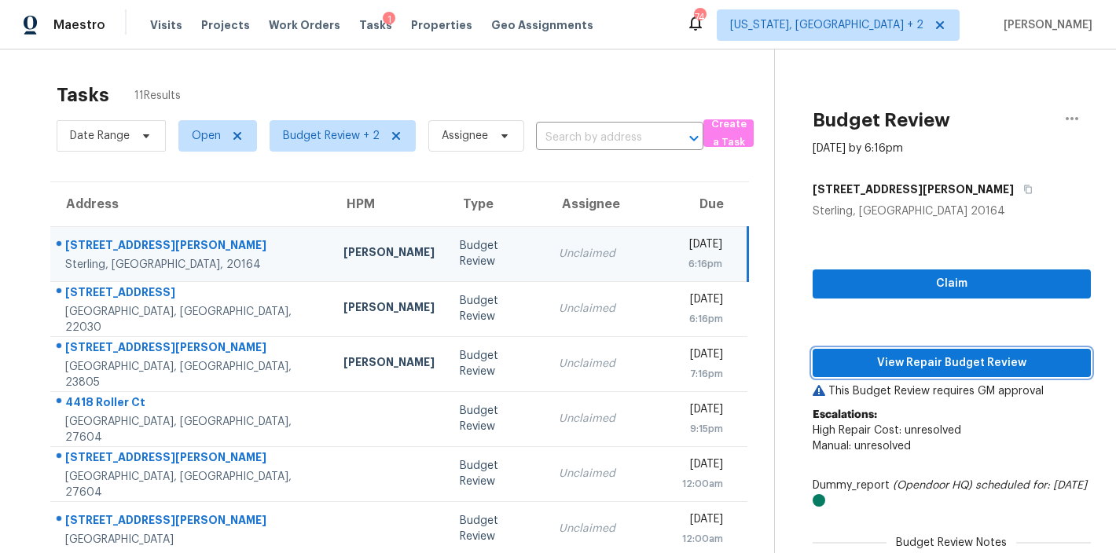
click at [971, 364] on span "View Repair Budget Review" at bounding box center [951, 364] width 253 height 20
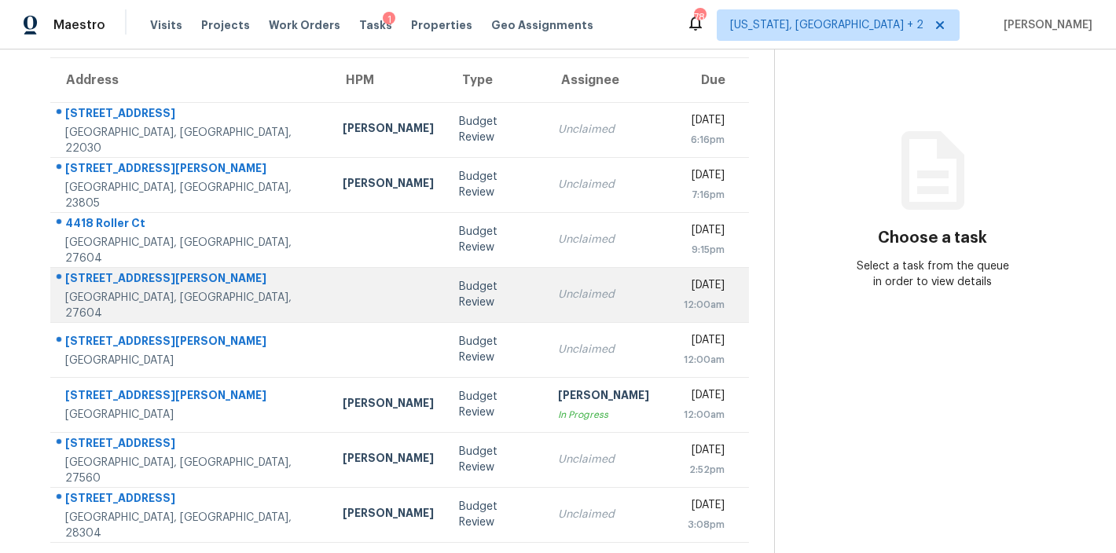
scroll to position [49, 0]
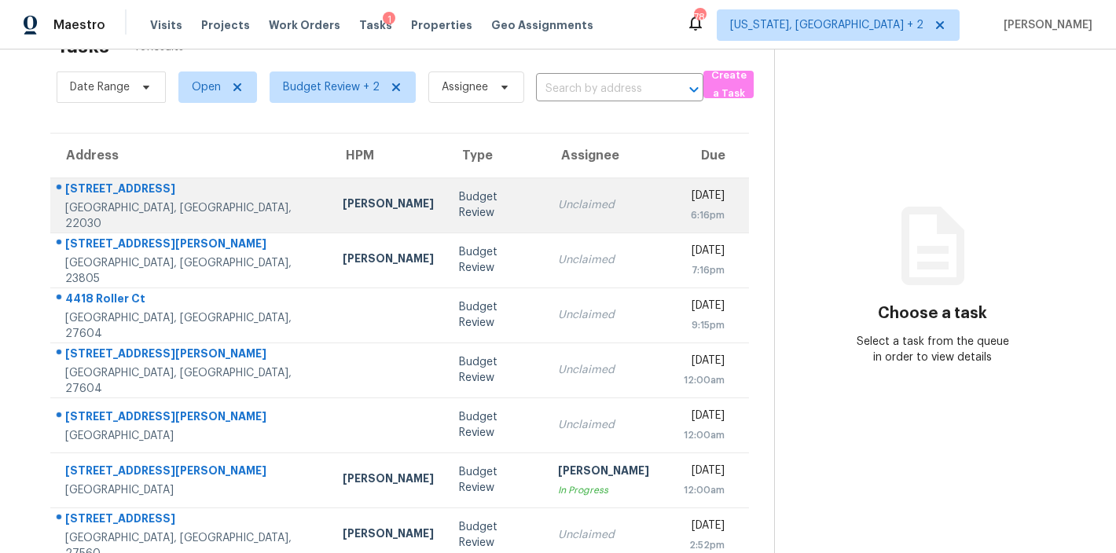
click at [355, 204] on td "[PERSON_NAME]" at bounding box center [388, 205] width 116 height 55
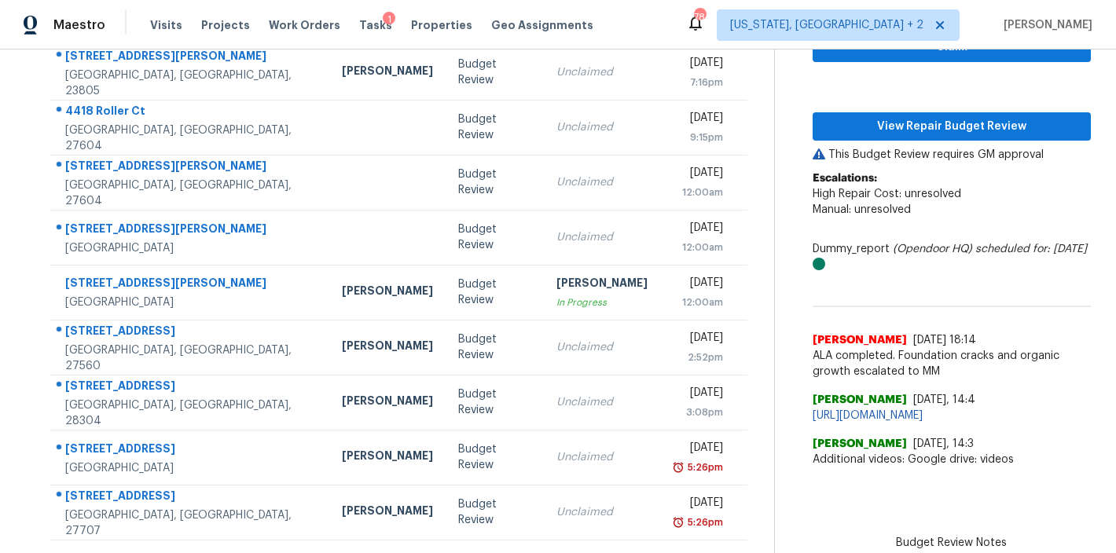
scroll to position [114, 0]
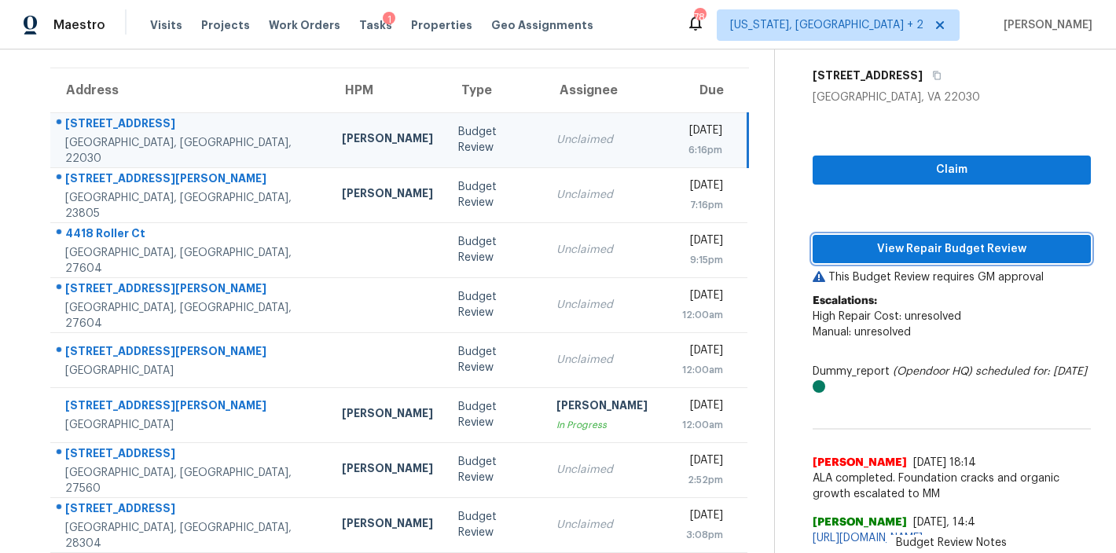
click at [953, 244] on span "View Repair Budget Review" at bounding box center [951, 250] width 253 height 20
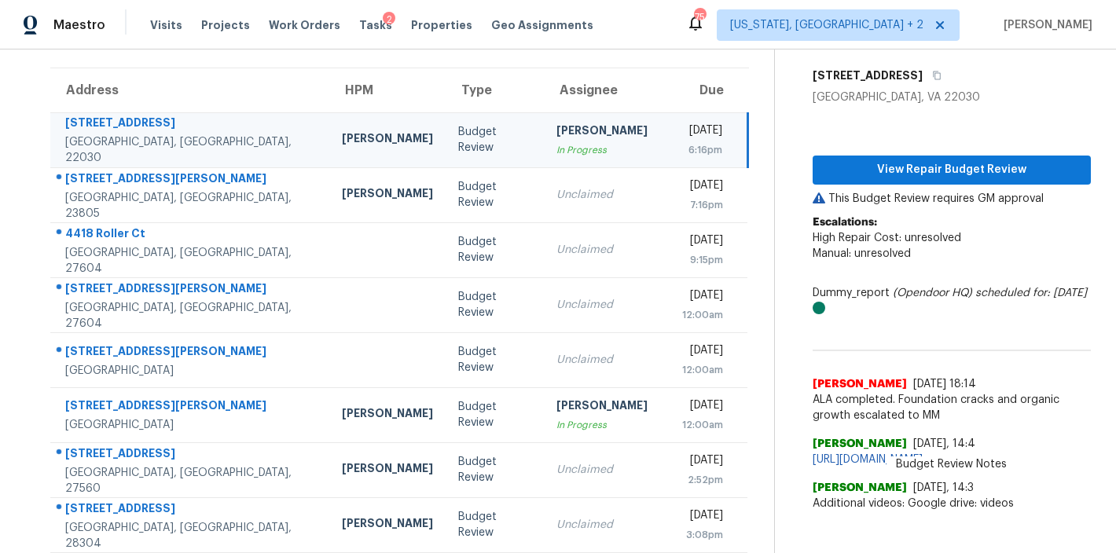
click at [633, 25] on div "Maestro Visits Projects Work Orders Tasks 2 Properties Geo Assignments 75 [US_S…" at bounding box center [558, 25] width 1116 height 50
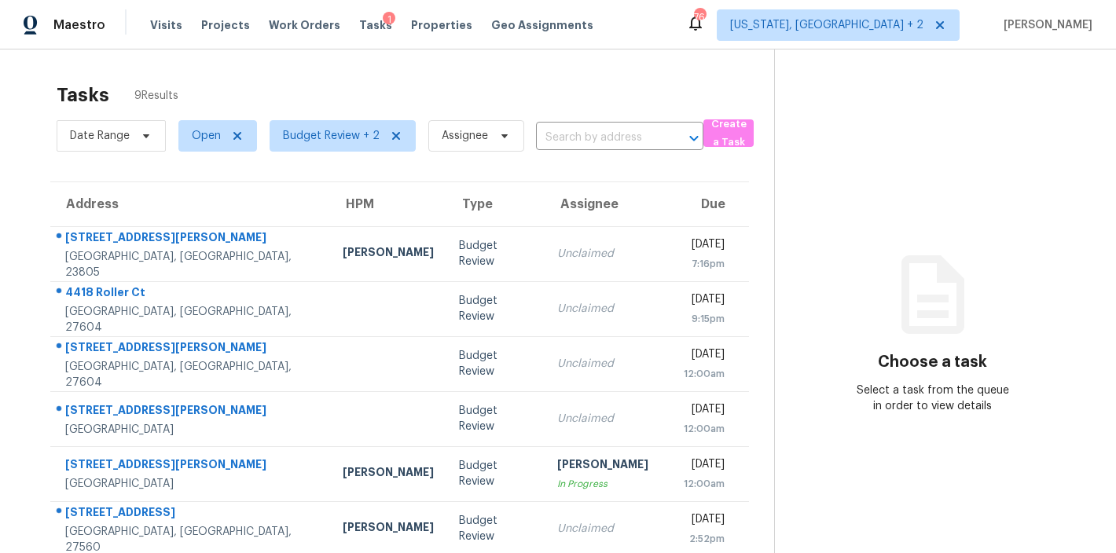
click at [635, 46] on div "Maestro Visits Projects Work Orders Tasks 1 Properties Geo Assignments 76 [US_S…" at bounding box center [558, 25] width 1116 height 50
click at [630, 93] on div "Tasks 9 Results" at bounding box center [416, 95] width 718 height 41
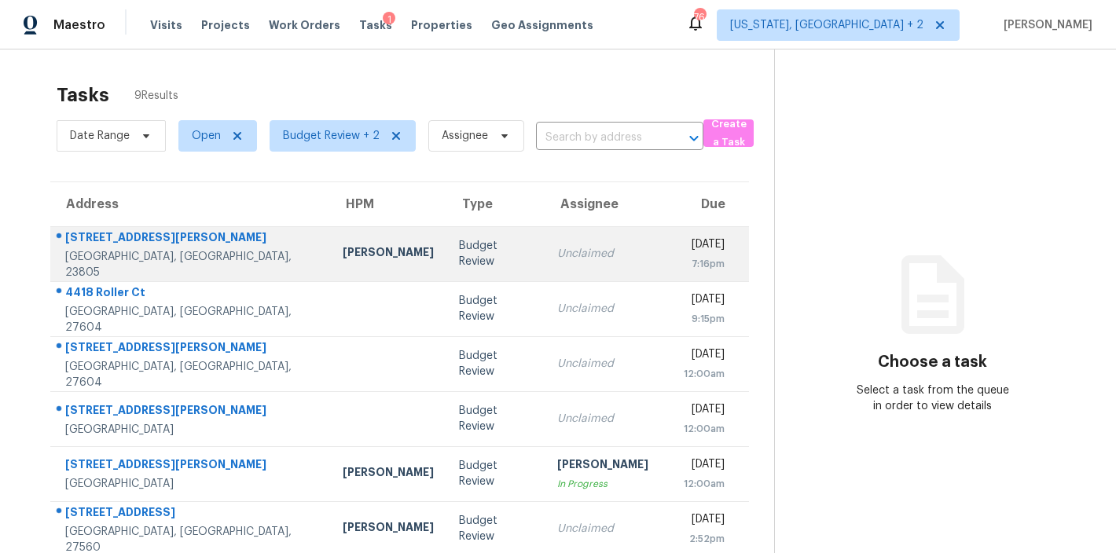
click at [446, 262] on td "Budget Review" at bounding box center [495, 253] width 98 height 55
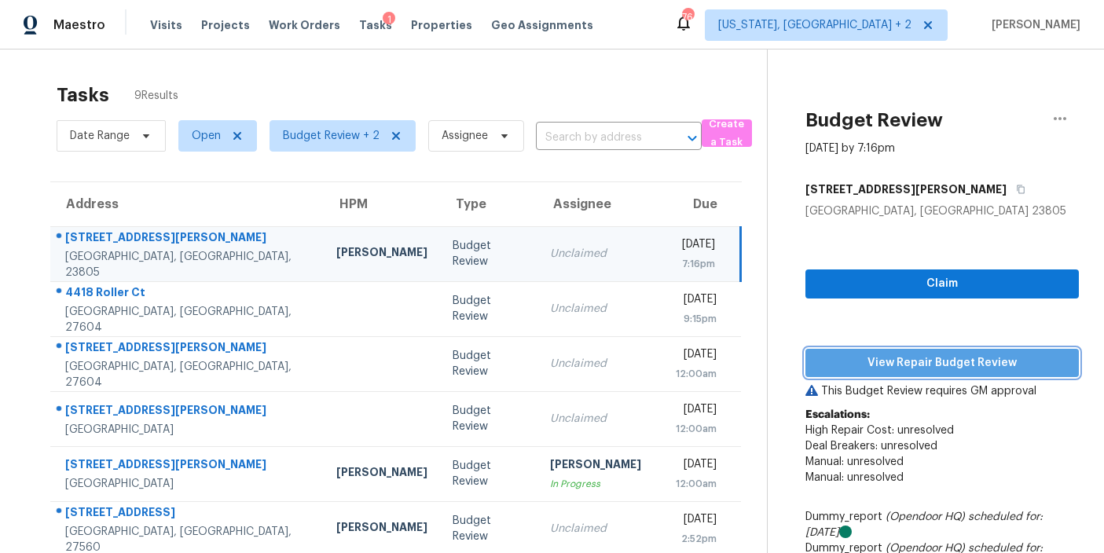
click at [1005, 358] on span "View Repair Budget Review" at bounding box center [942, 364] width 248 height 20
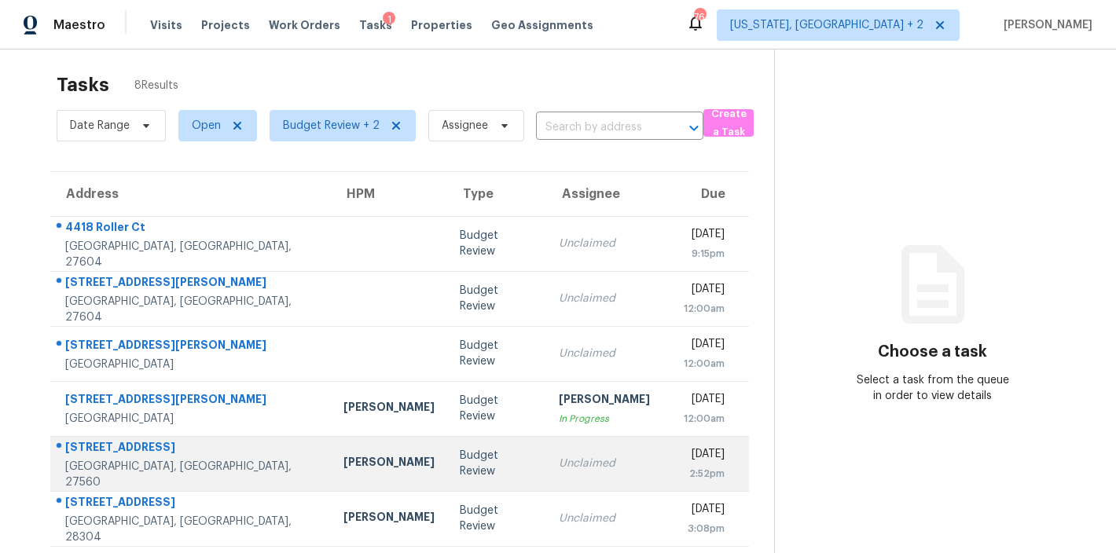
scroll to position [138, 0]
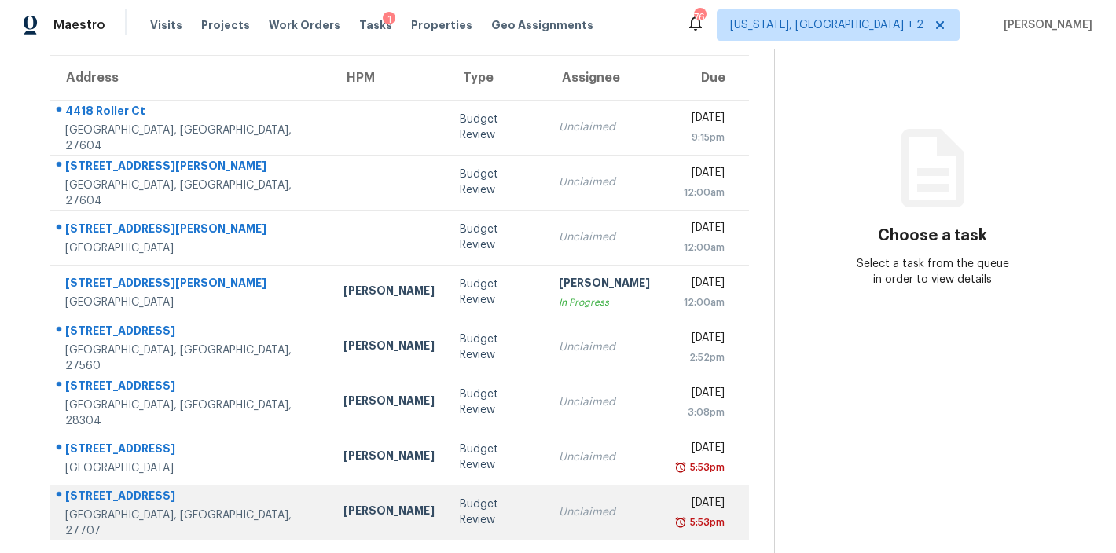
click at [460, 498] on div "Budget Review" at bounding box center [497, 512] width 74 height 31
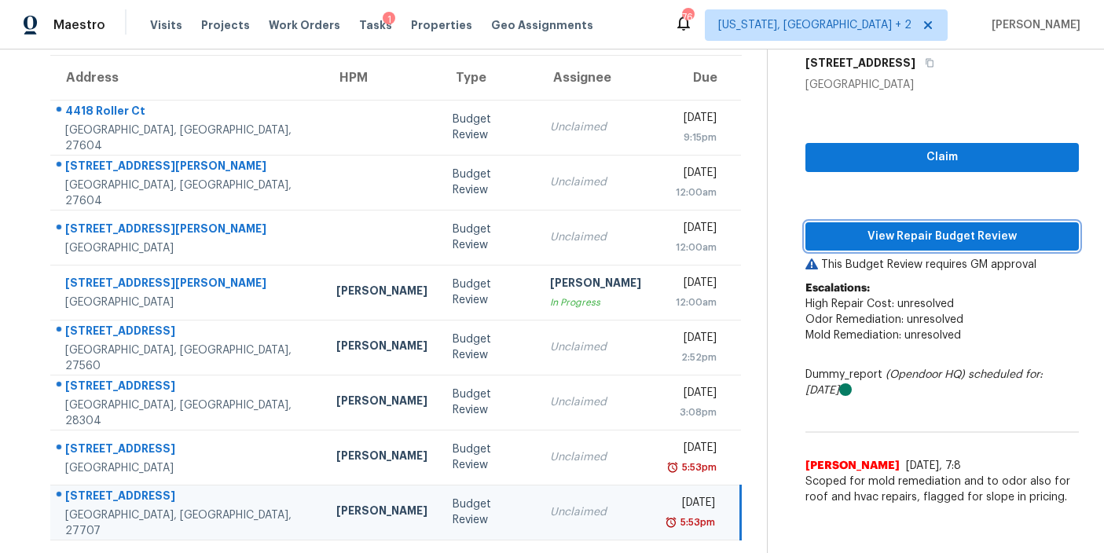
click at [994, 229] on span "View Repair Budget Review" at bounding box center [942, 237] width 248 height 20
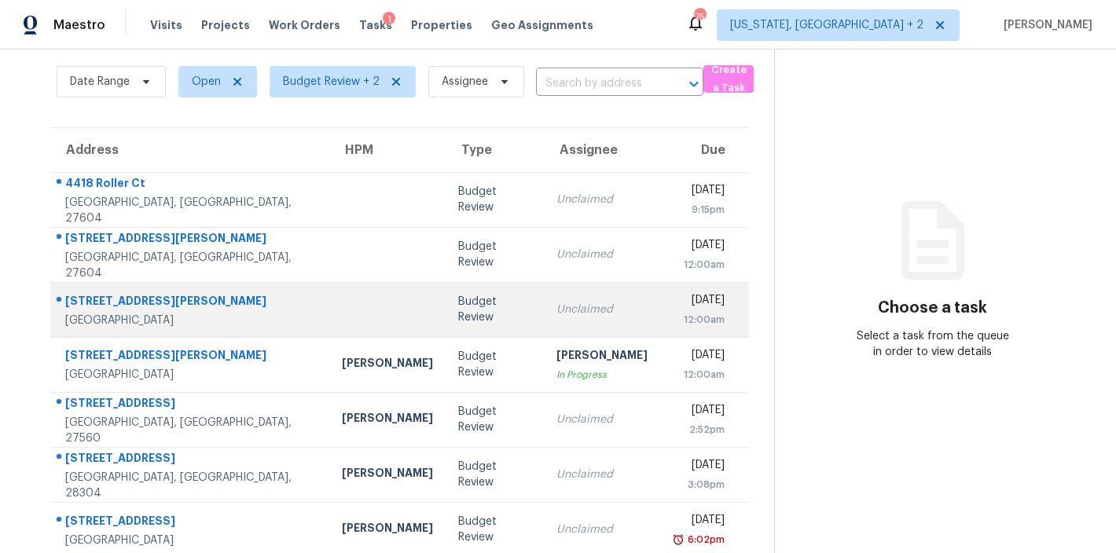
scroll to position [83, 0]
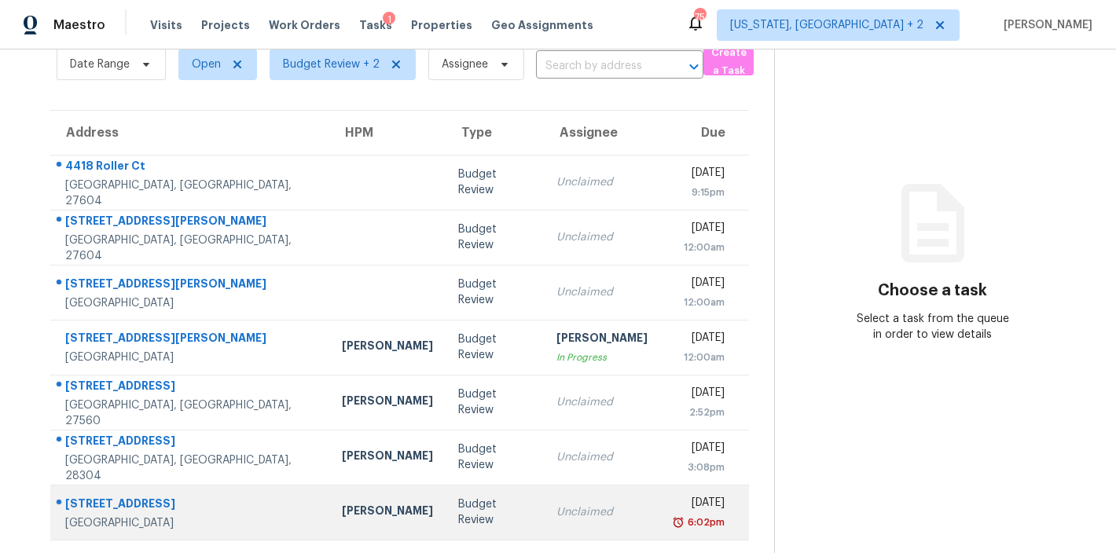
click at [458, 507] on div "Budget Review" at bounding box center [494, 512] width 73 height 31
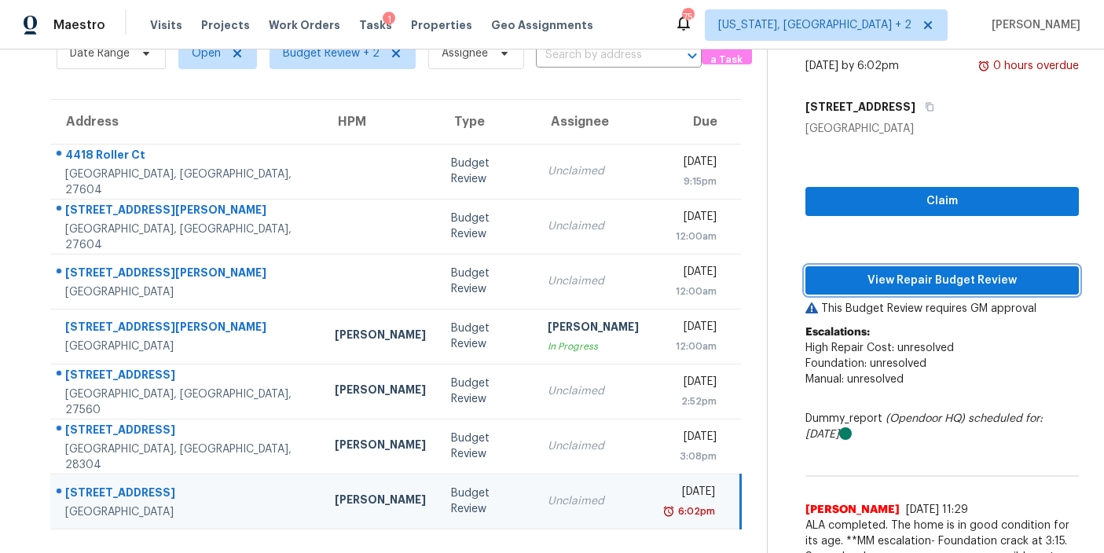
click at [1021, 281] on span "View Repair Budget Review" at bounding box center [942, 281] width 248 height 20
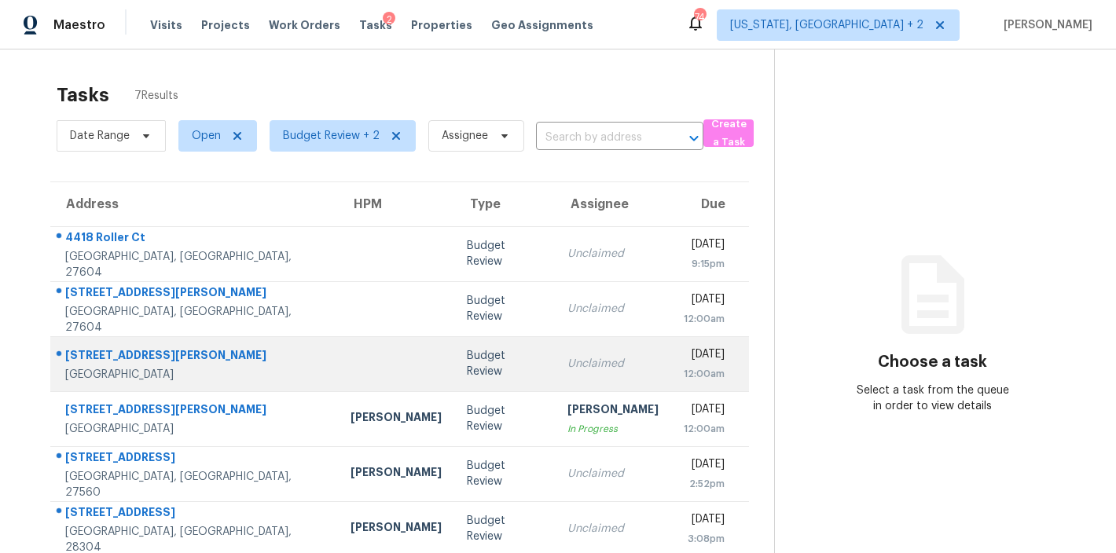
scroll to position [83, 0]
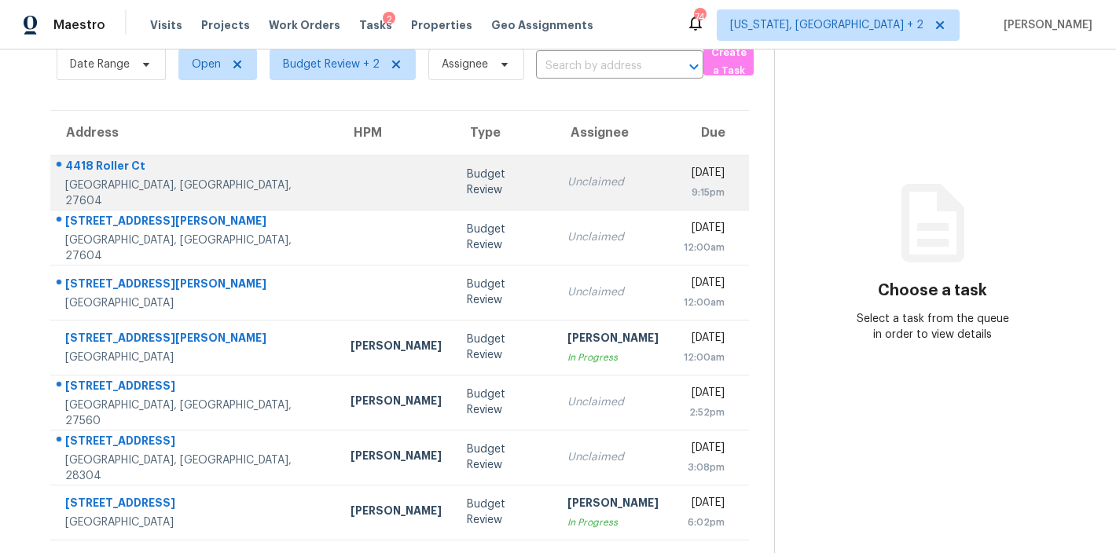
click at [467, 178] on div "Budget Review" at bounding box center [504, 182] width 75 height 31
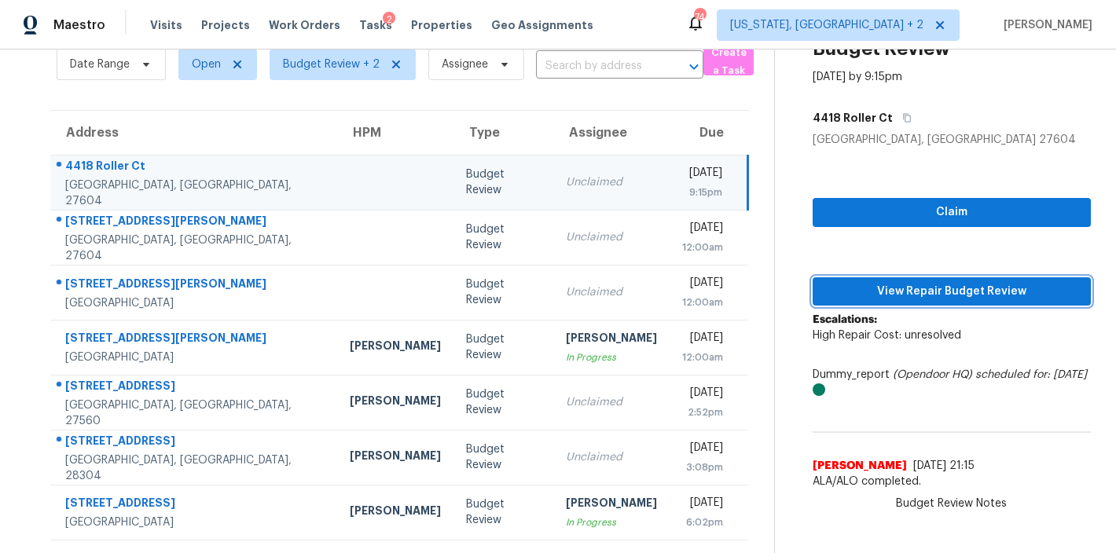
click at [960, 282] on span "View Repair Budget Review" at bounding box center [951, 292] width 253 height 20
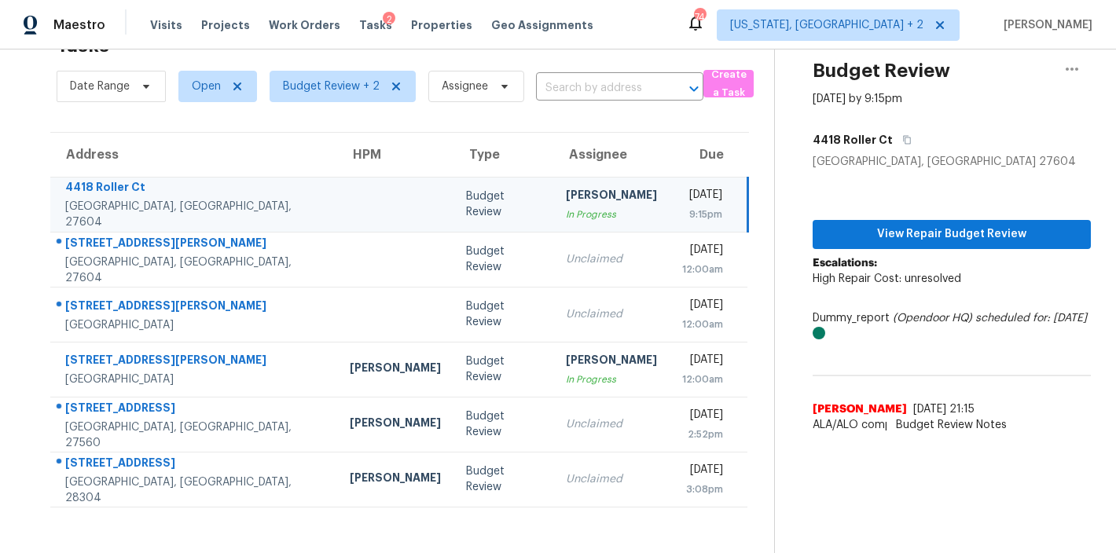
scroll to position [61, 0]
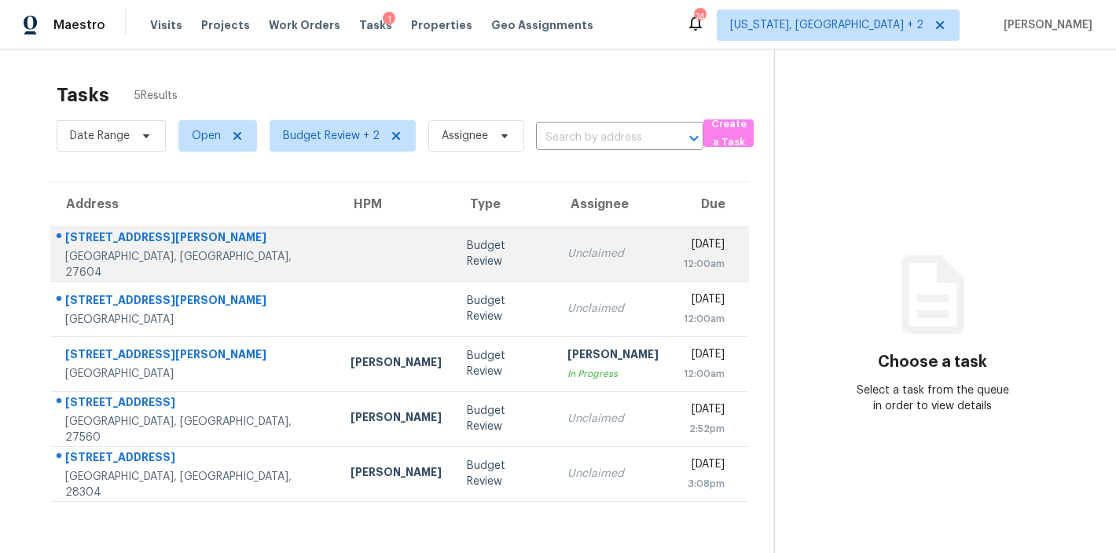
click at [454, 262] on td "Budget Review" at bounding box center [504, 253] width 101 height 55
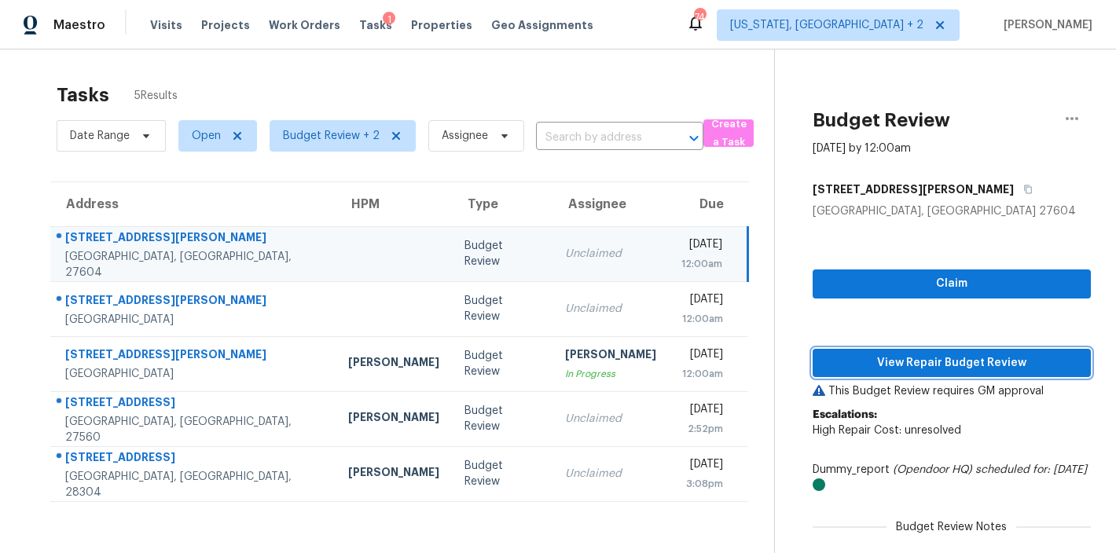
click at [1046, 361] on span "View Repair Budget Review" at bounding box center [951, 364] width 253 height 20
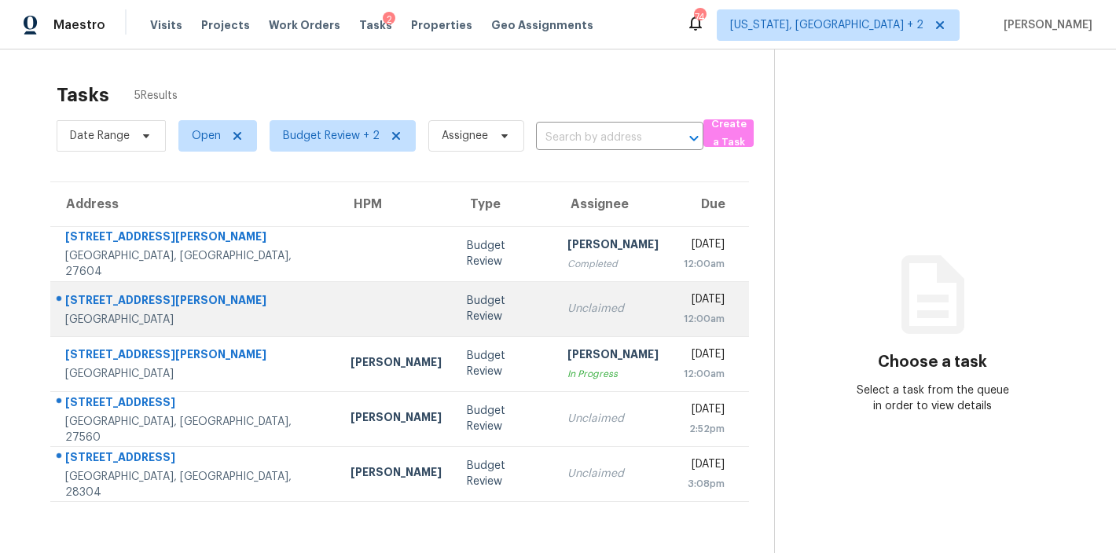
click at [338, 320] on td at bounding box center [396, 308] width 116 height 55
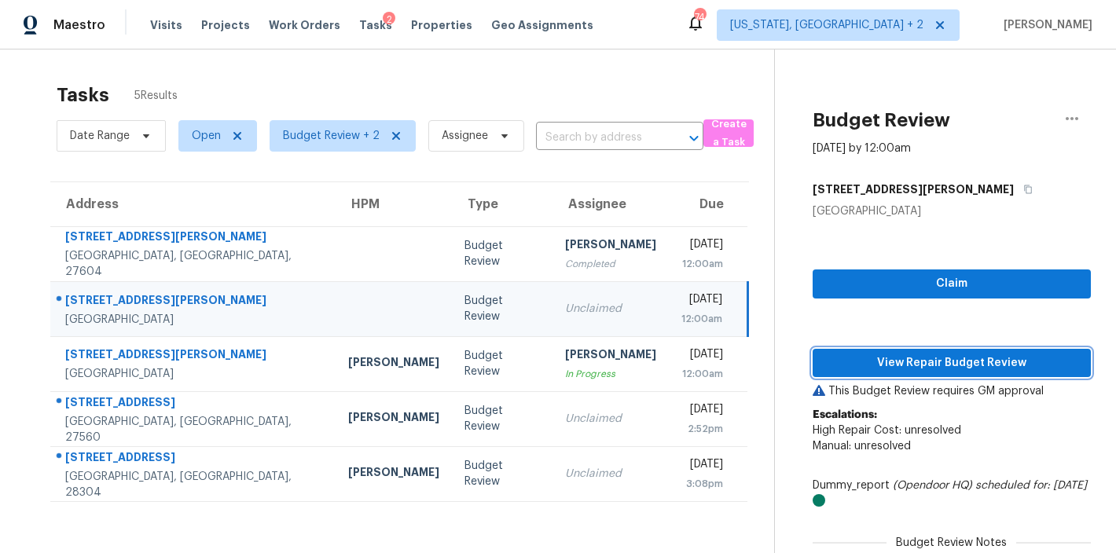
click at [918, 359] on span "View Repair Budget Review" at bounding box center [951, 364] width 253 height 20
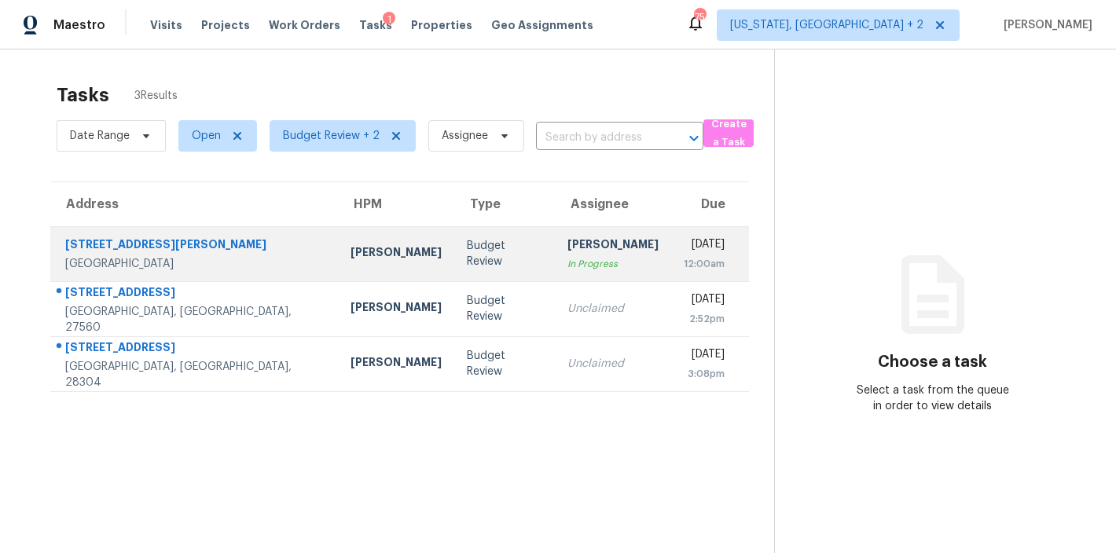
click at [454, 248] on td "Budget Review" at bounding box center [504, 253] width 101 height 55
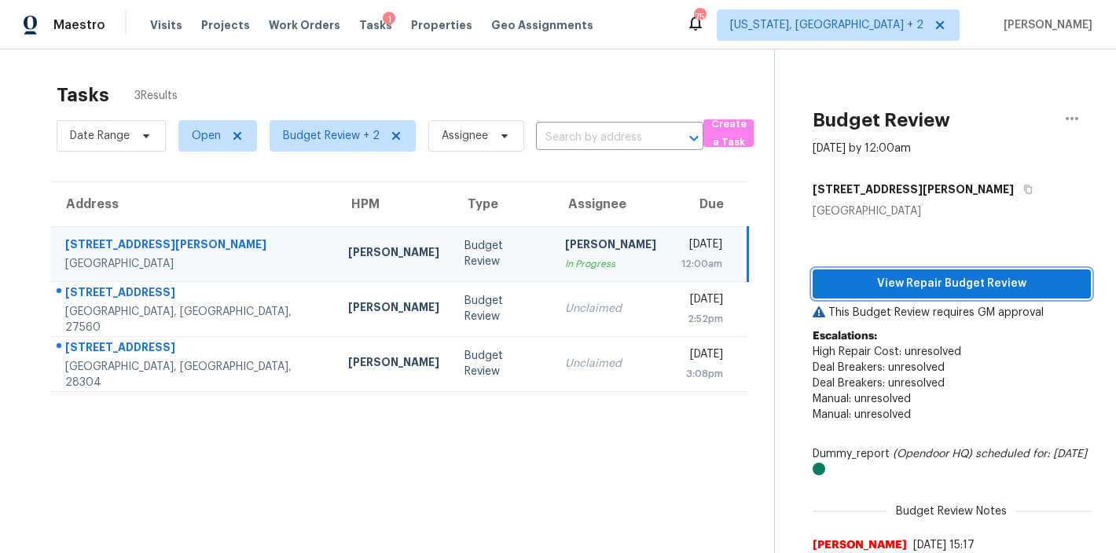
click at [968, 281] on span "View Repair Budget Review" at bounding box center [951, 284] width 253 height 20
click at [594, 99] on div "Tasks 3 Results" at bounding box center [416, 95] width 718 height 41
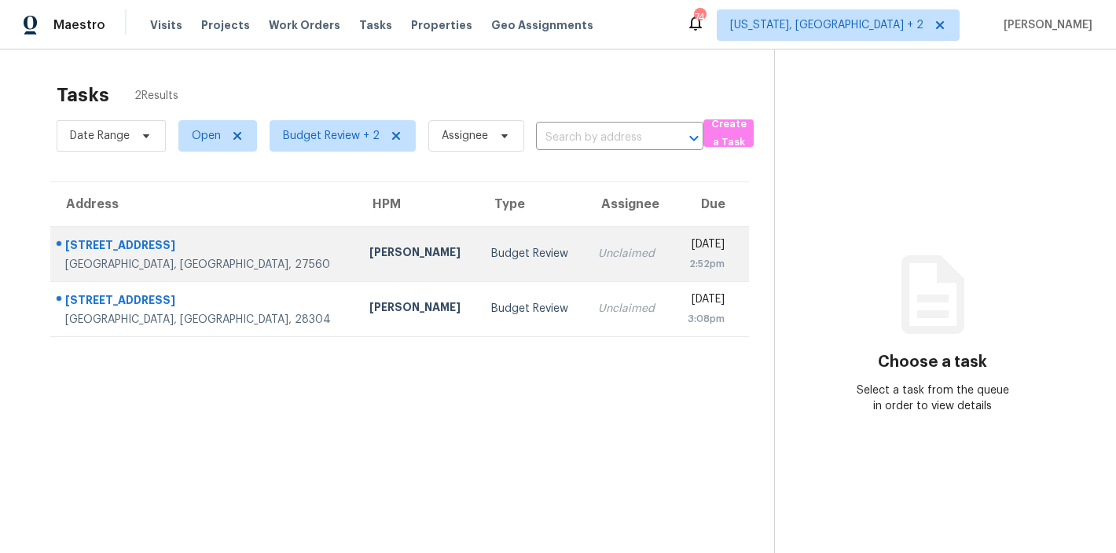
click at [479, 258] on td "Budget Review" at bounding box center [532, 253] width 107 height 55
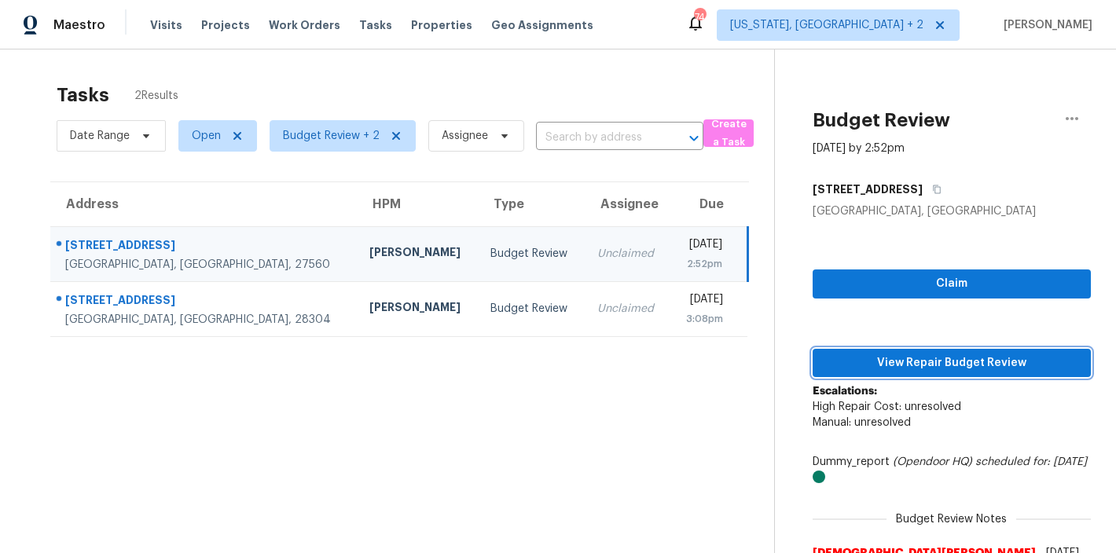
click at [1023, 362] on span "View Repair Budget Review" at bounding box center [951, 364] width 253 height 20
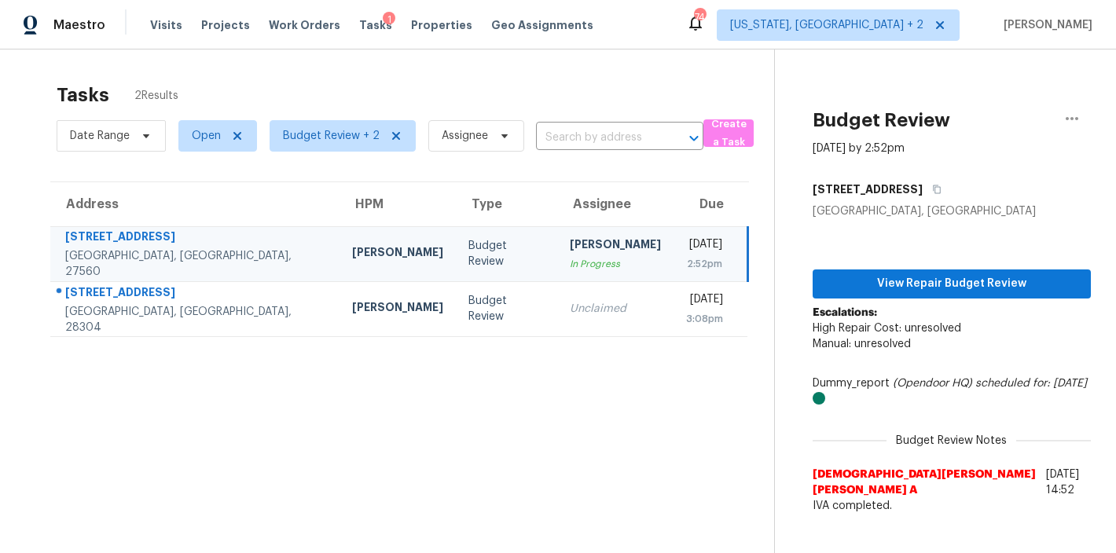
click at [411, 80] on div "Tasks 2 Results" at bounding box center [416, 95] width 718 height 41
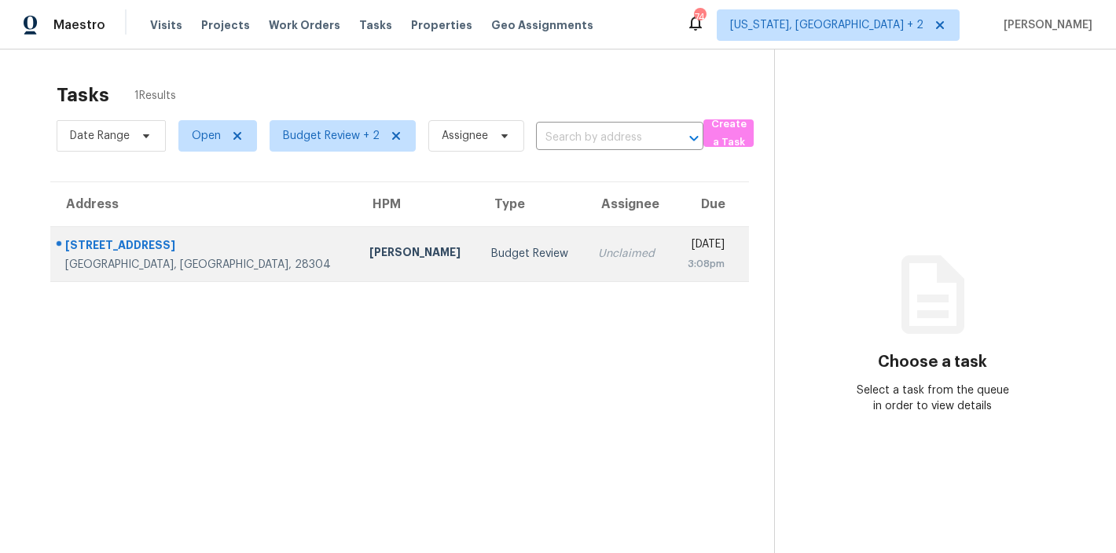
click at [491, 258] on div "Budget Review" at bounding box center [532, 254] width 82 height 16
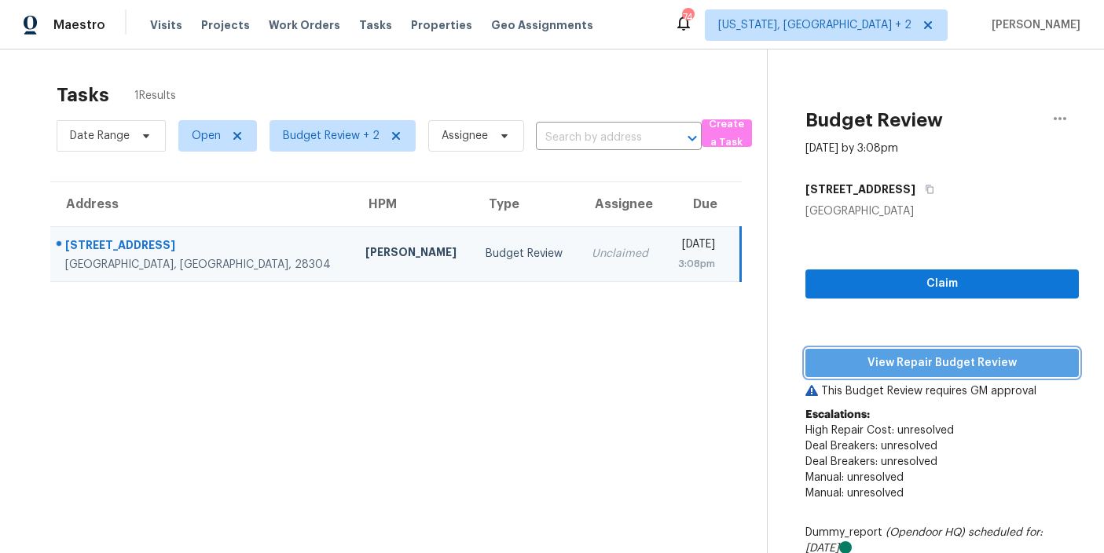
click at [971, 360] on span "View Repair Budget Review" at bounding box center [942, 364] width 248 height 20
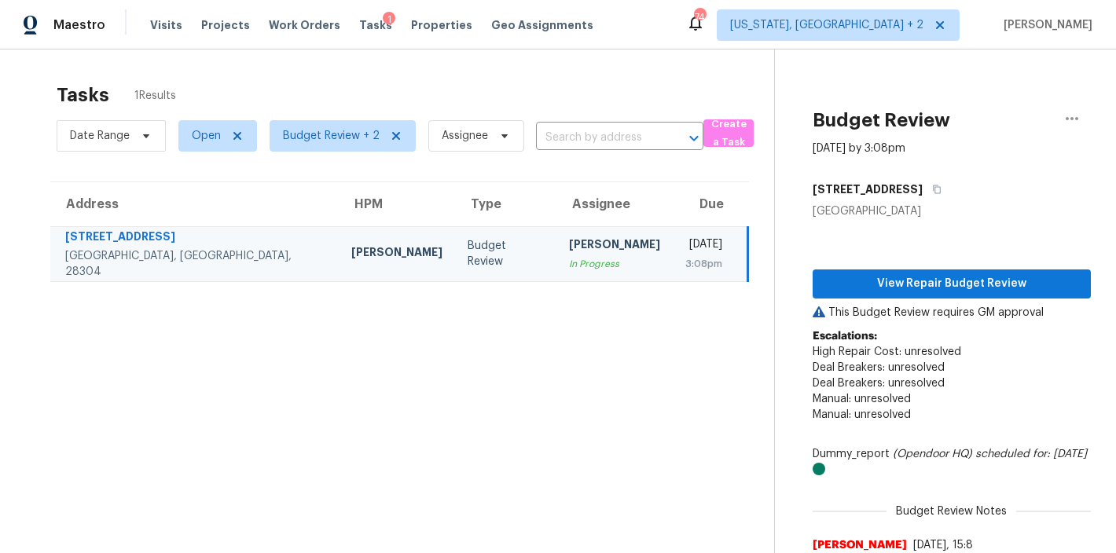
click at [658, 25] on div "Maestro Visits Projects Work Orders Tasks 1 Properties Geo Assignments 74 Washi…" at bounding box center [558, 25] width 1116 height 50
